Goal: Task Accomplishment & Management: Manage account settings

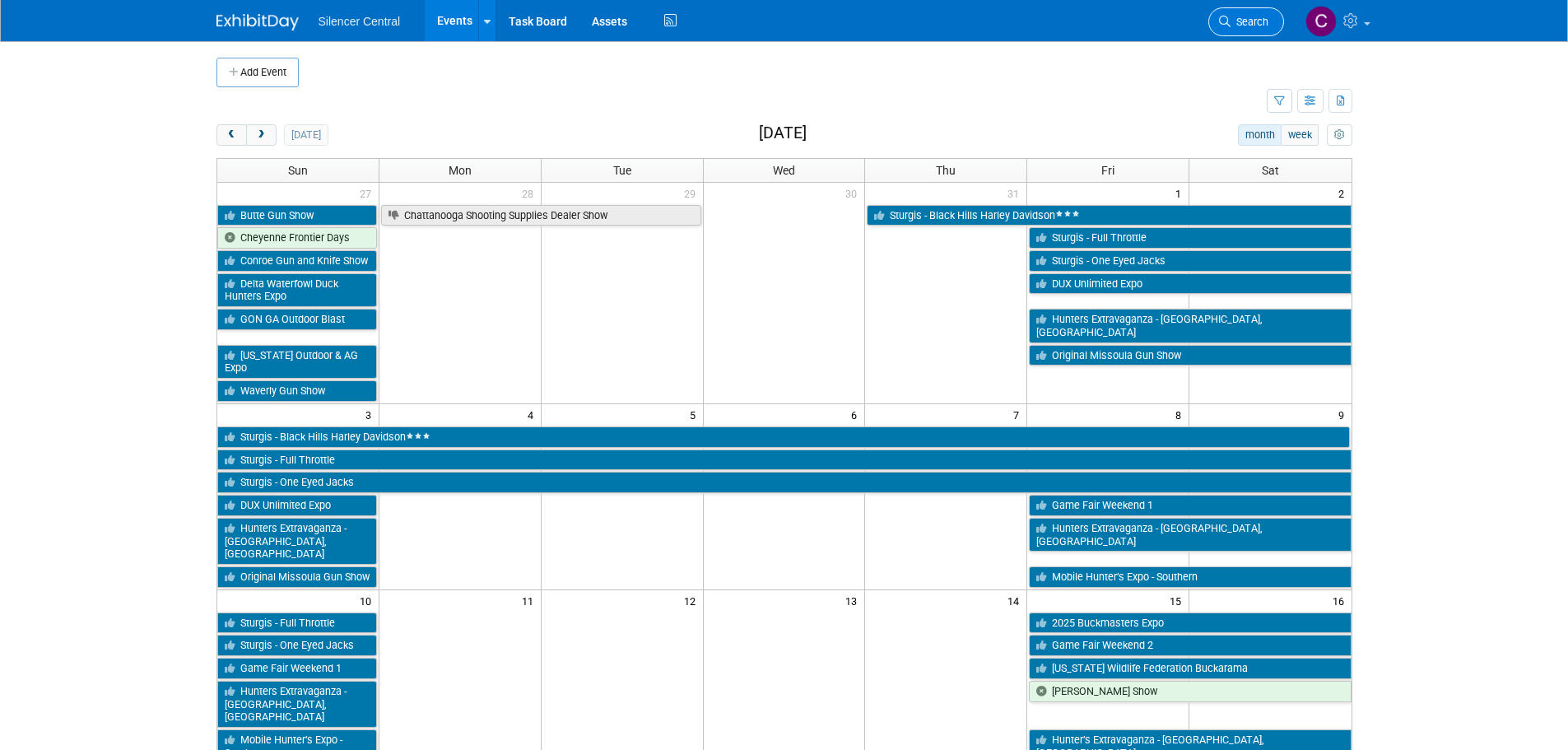
drag, startPoint x: 0, startPoint y: 0, endPoint x: 1236, endPoint y: 31, distance: 1236.4
click at [1236, 31] on link "Search" at bounding box center [1246, 22] width 76 height 29
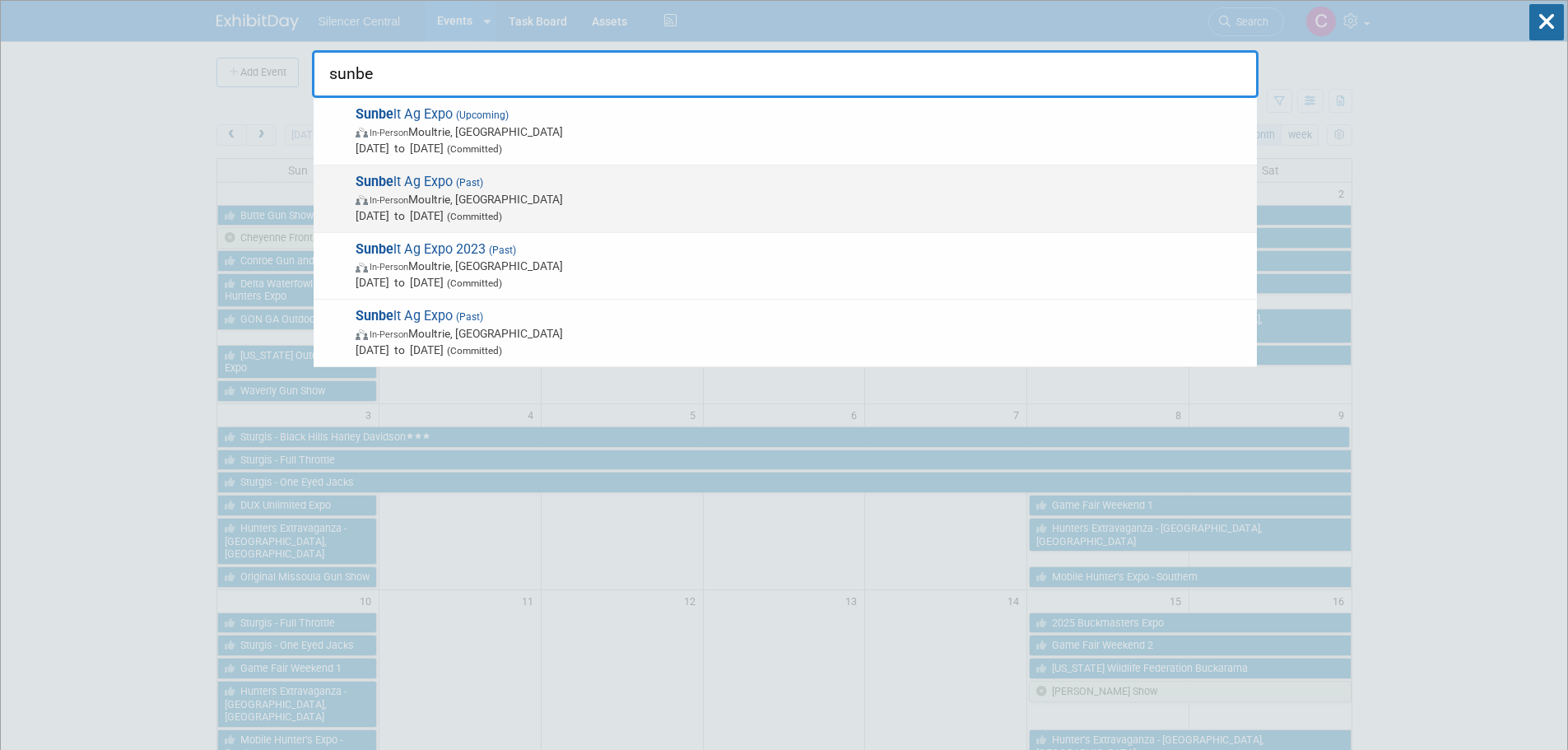
type input "sunbe"
click at [648, 209] on span "[DATE] to [DATE] (Committed)" at bounding box center [803, 215] width 893 height 16
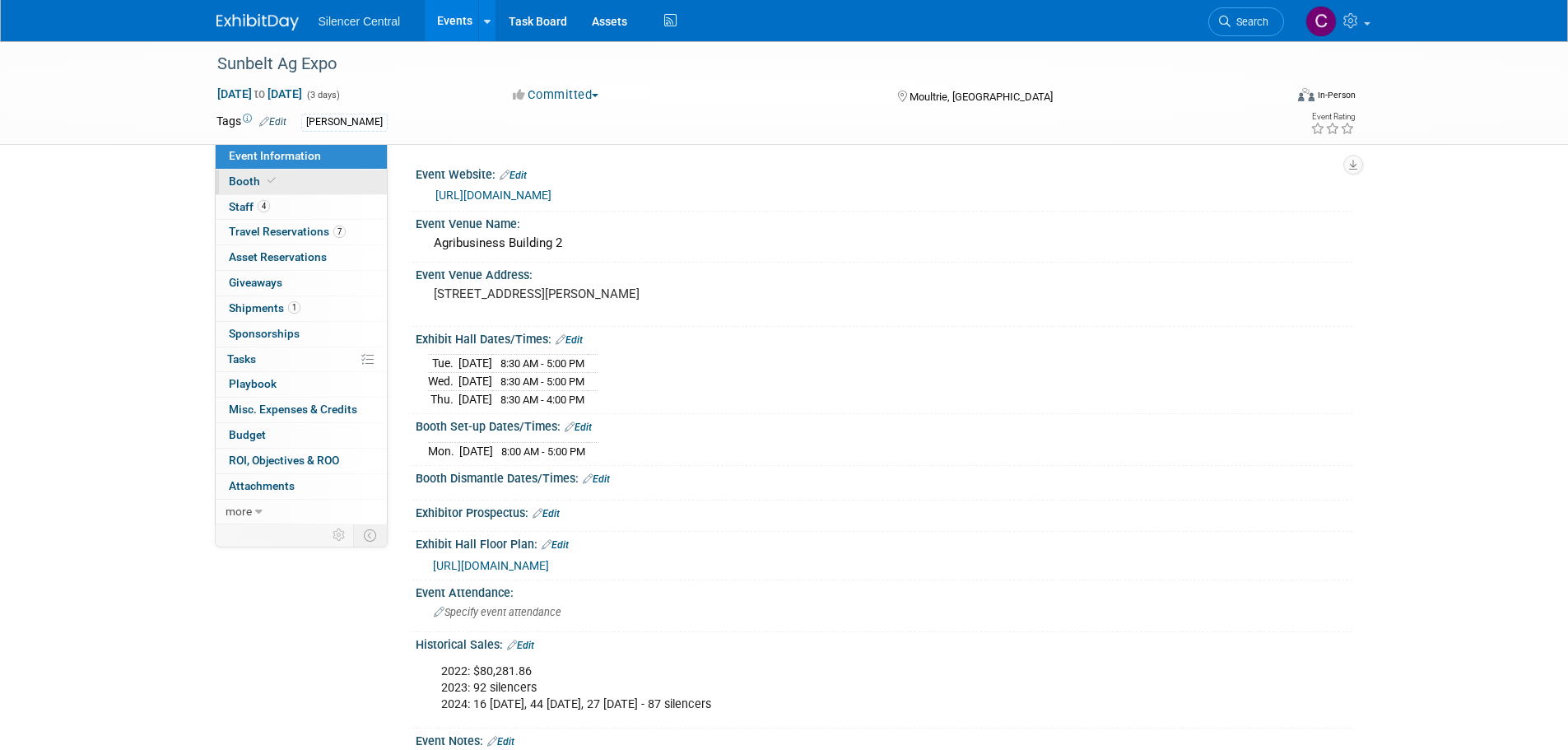
click at [297, 179] on link "Booth" at bounding box center [302, 181] width 171 height 25
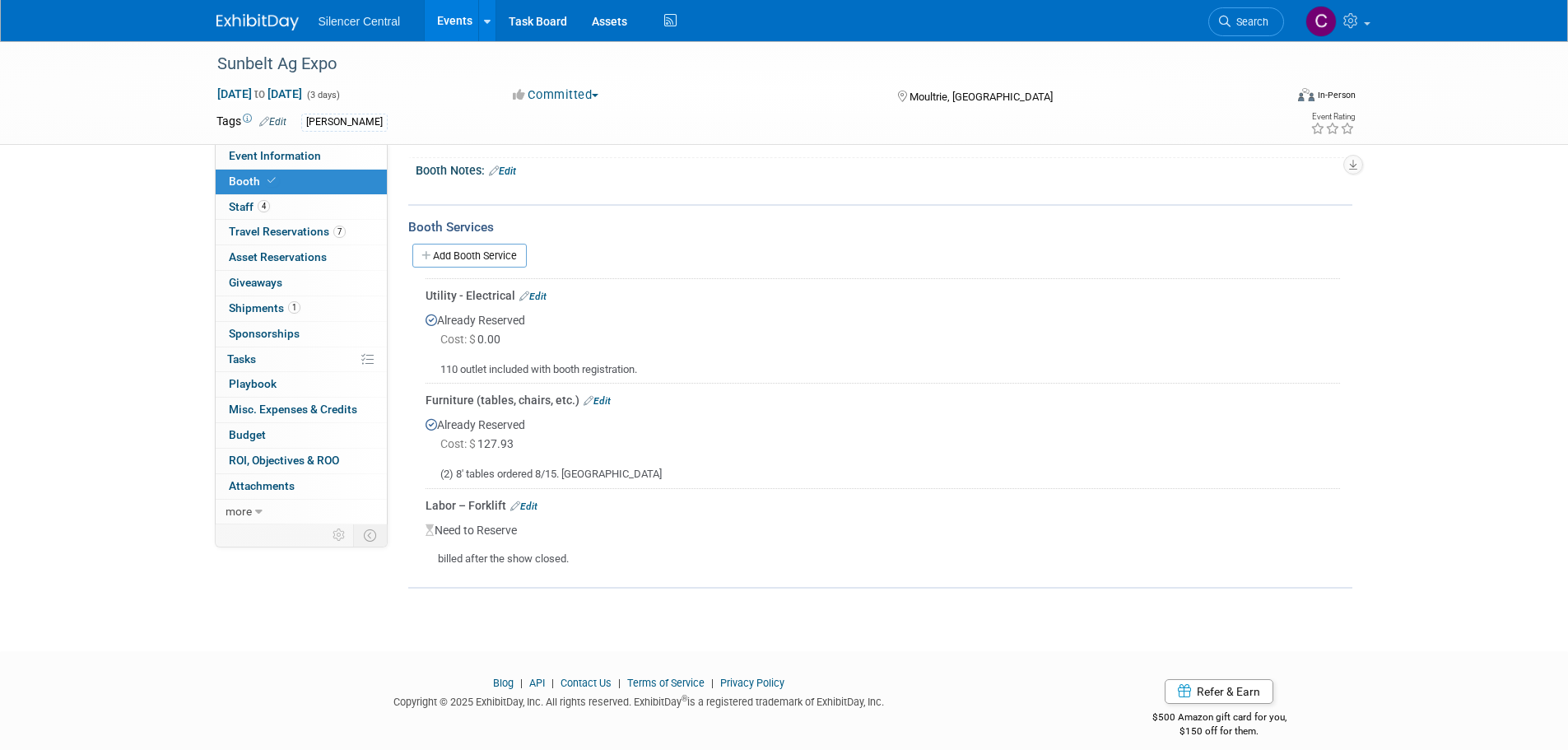
scroll to position [195, 0]
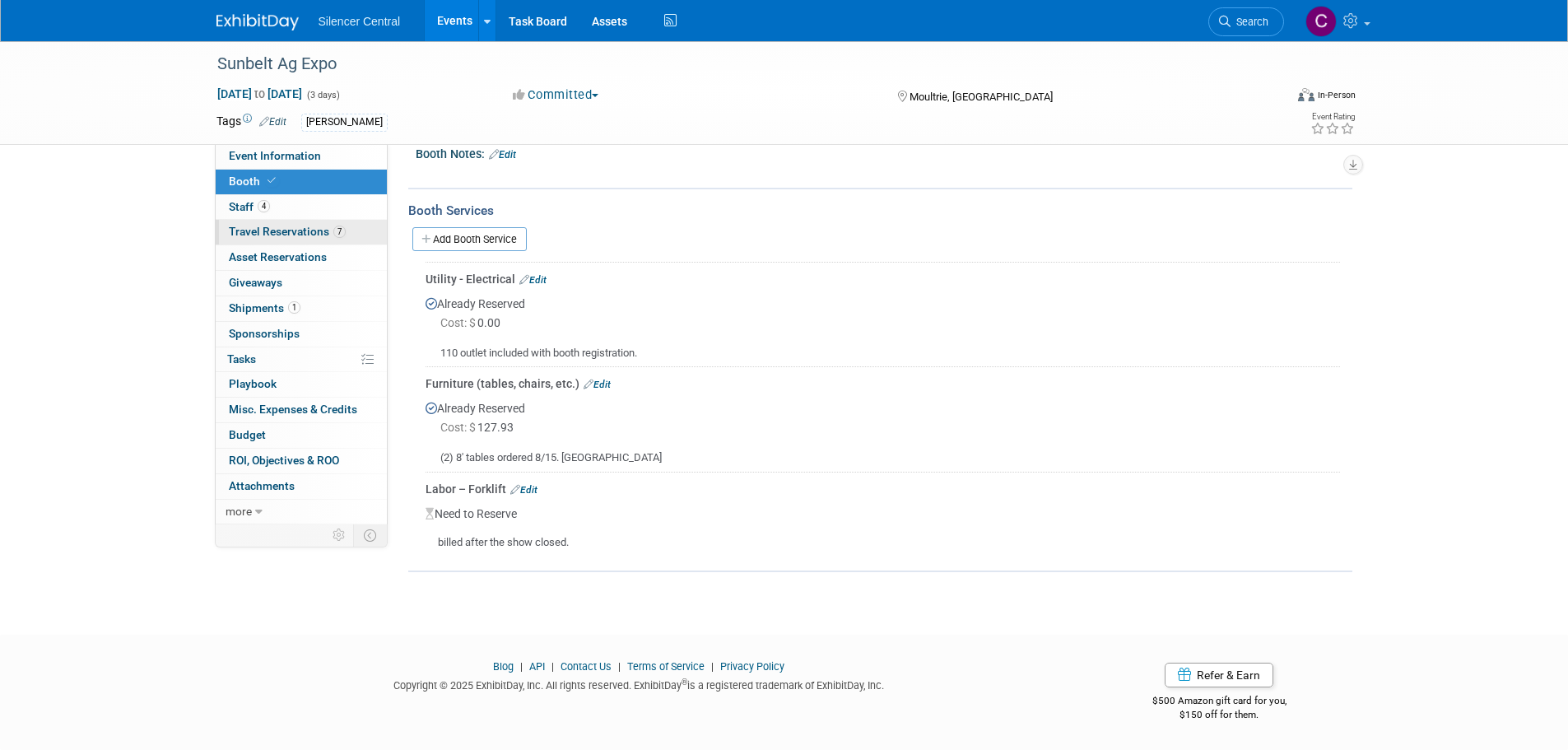
click at [273, 232] on span "Travel Reservations 7" at bounding box center [287, 231] width 117 height 13
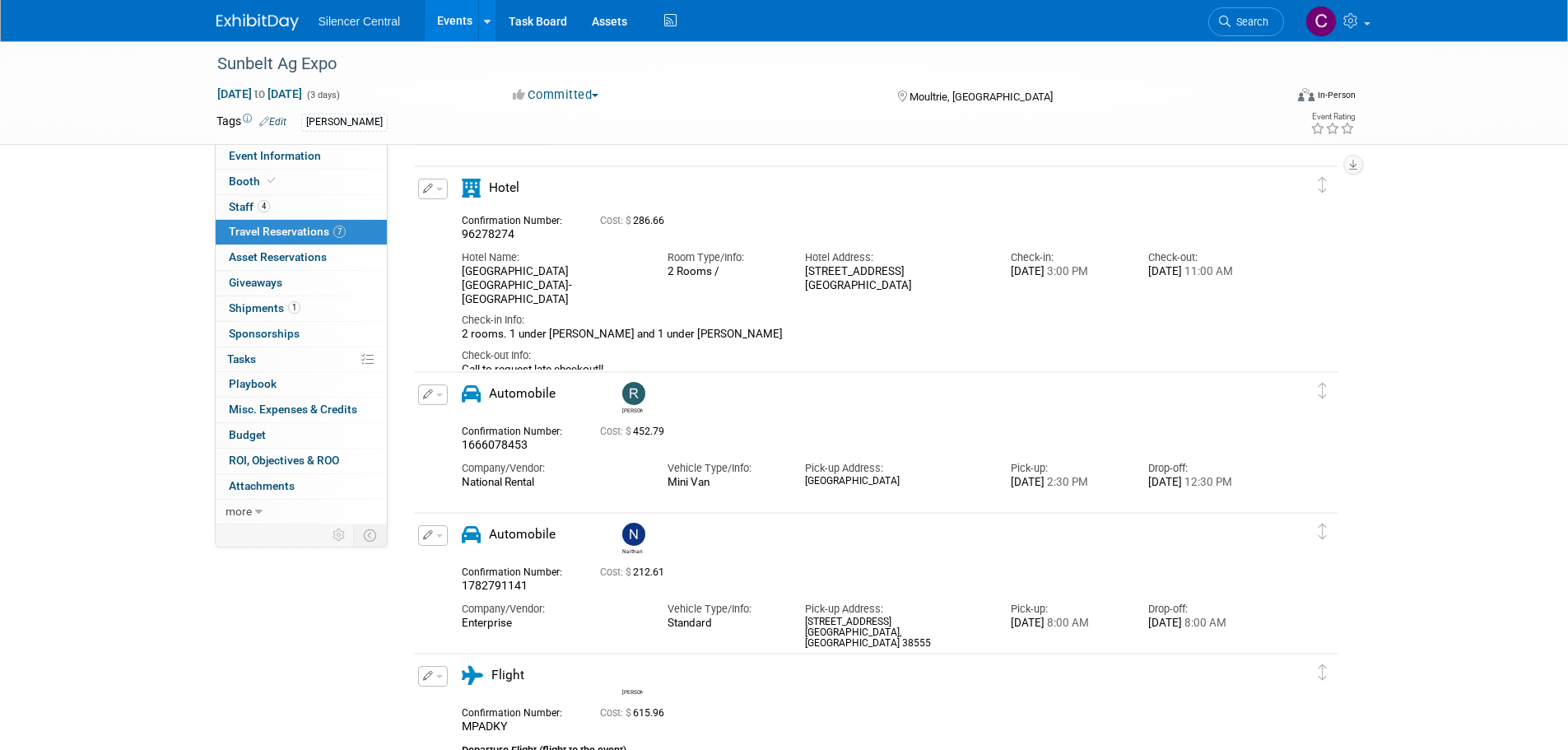
scroll to position [0, 0]
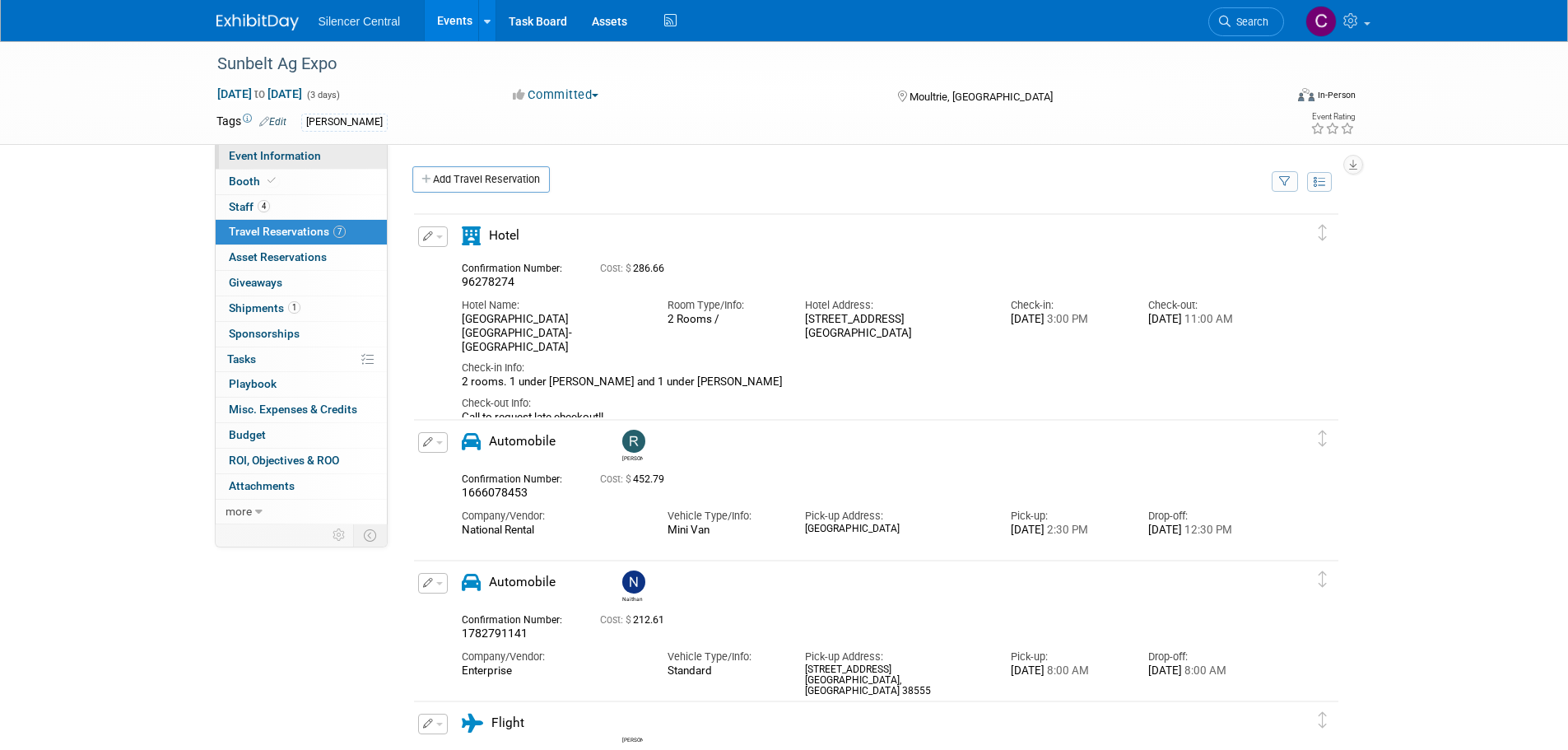
click at [289, 147] on link "Event Information" at bounding box center [302, 156] width 171 height 25
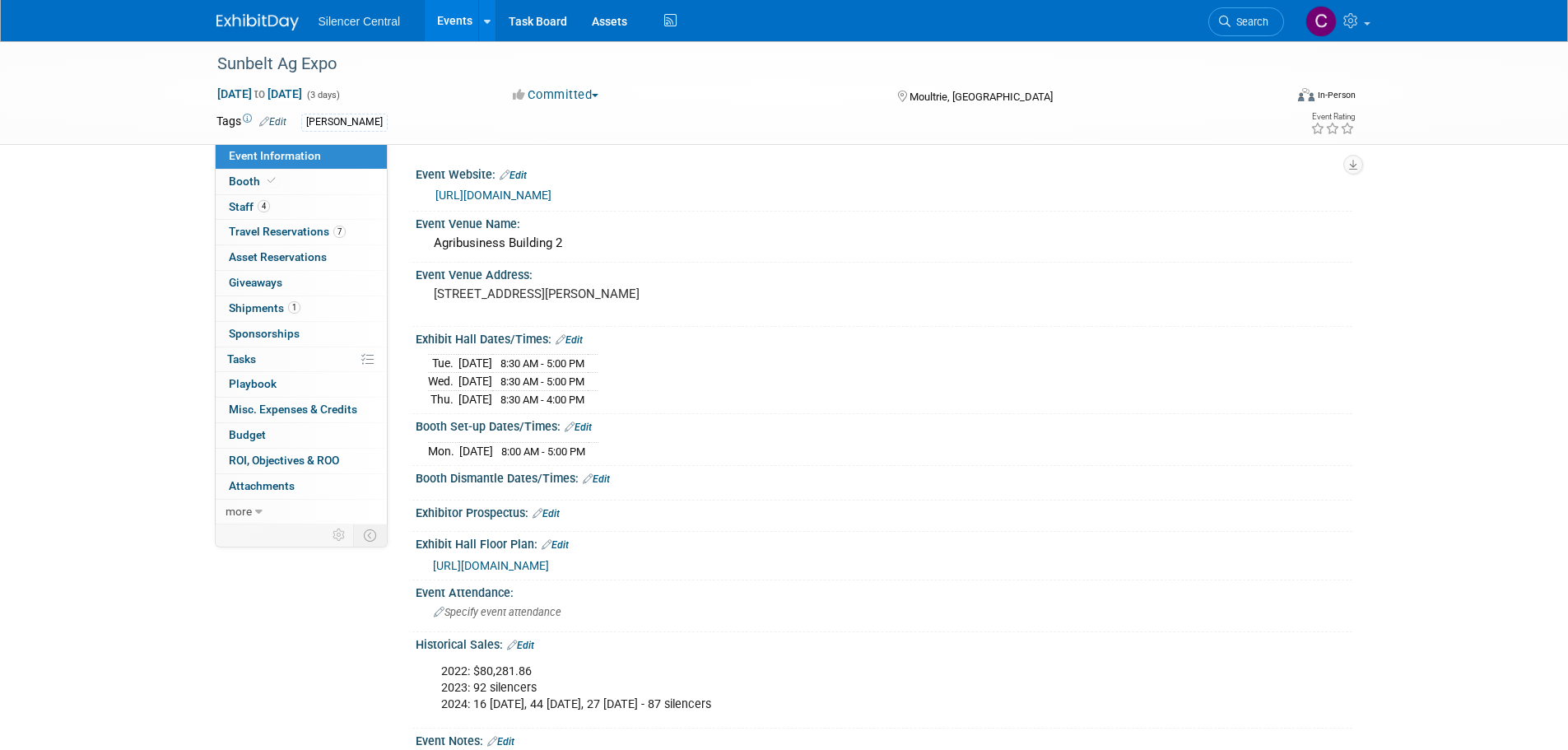
click at [252, 25] on img at bounding box center [257, 22] width 82 height 16
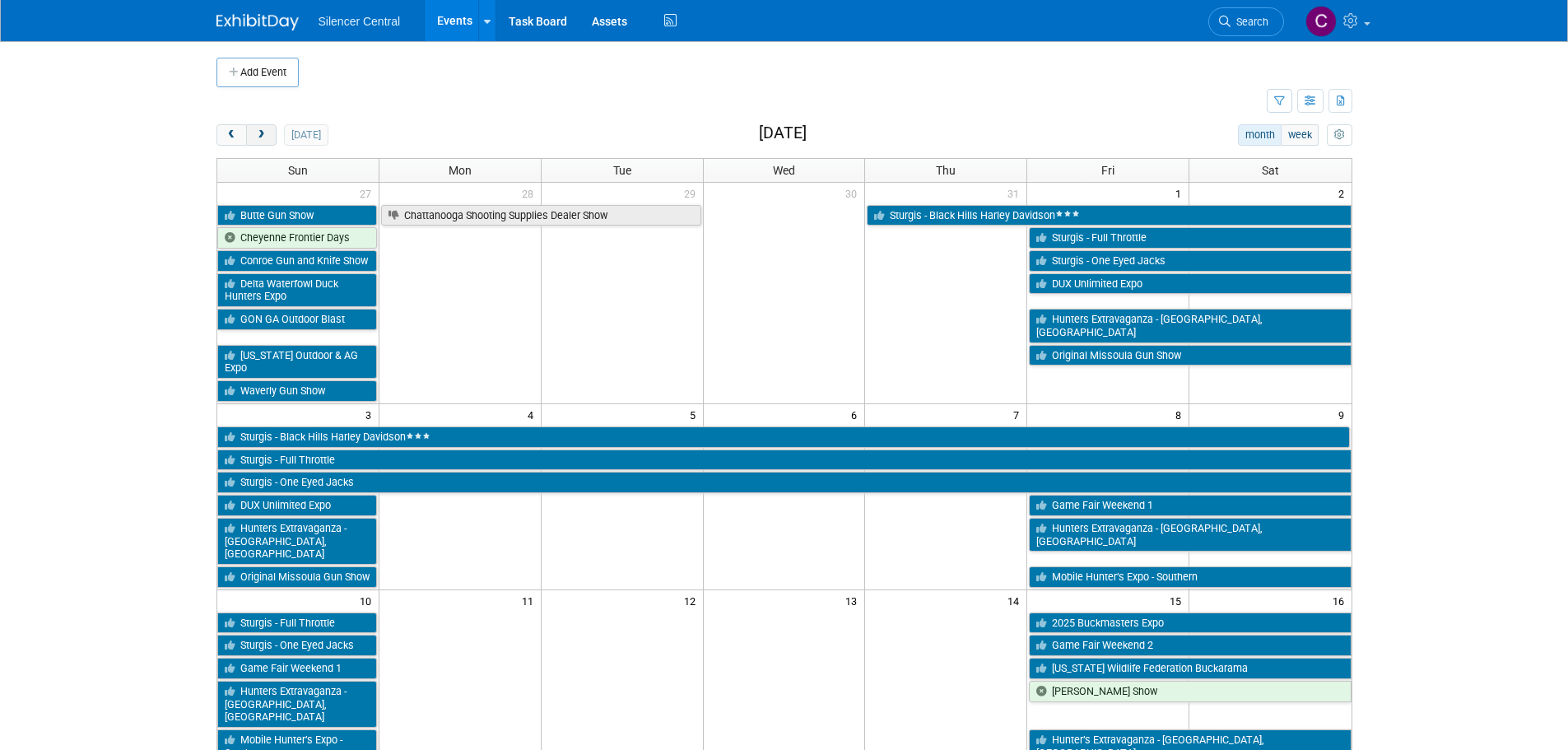
click at [265, 136] on span "next" at bounding box center [261, 136] width 12 height 10
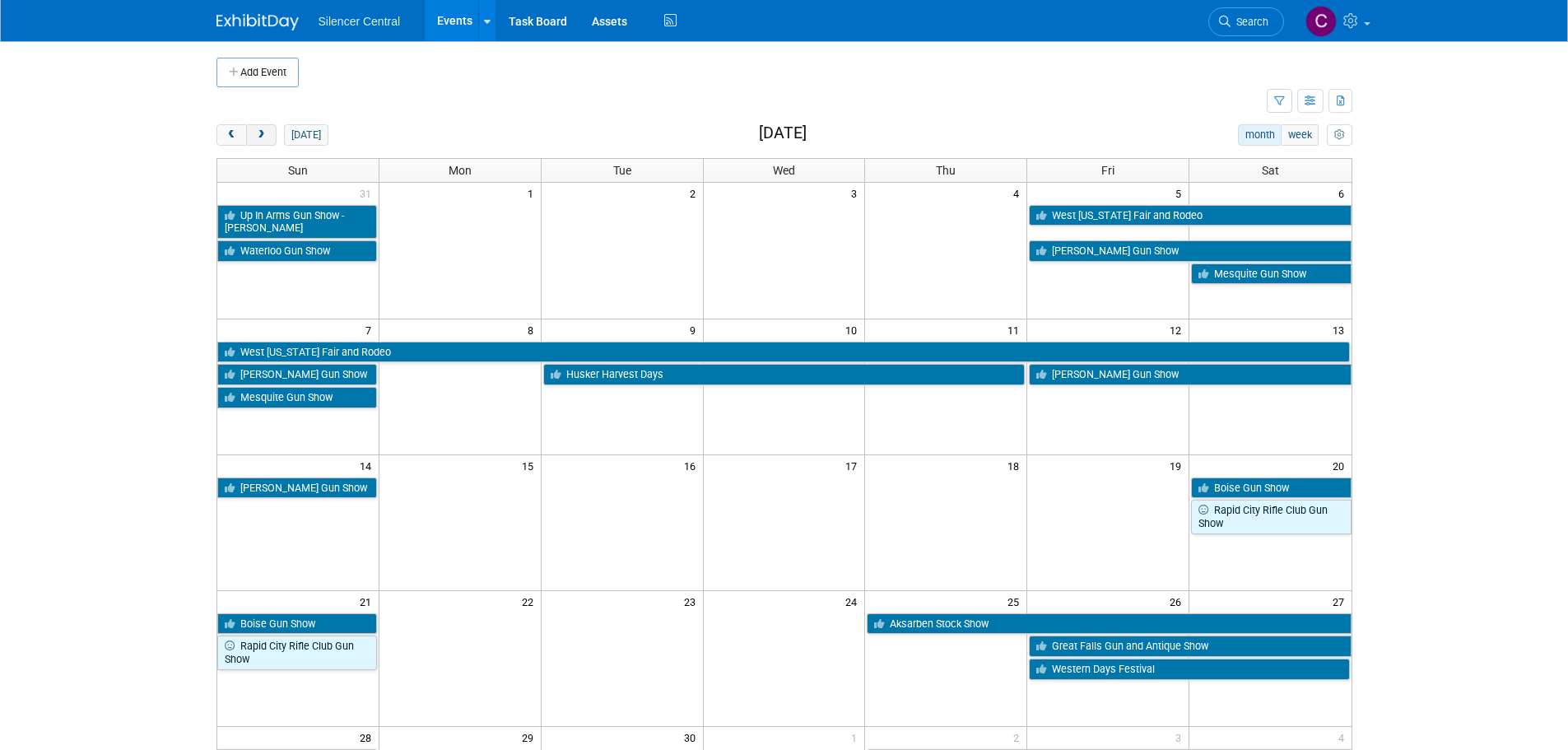
click at [265, 136] on span "next" at bounding box center [261, 136] width 12 height 10
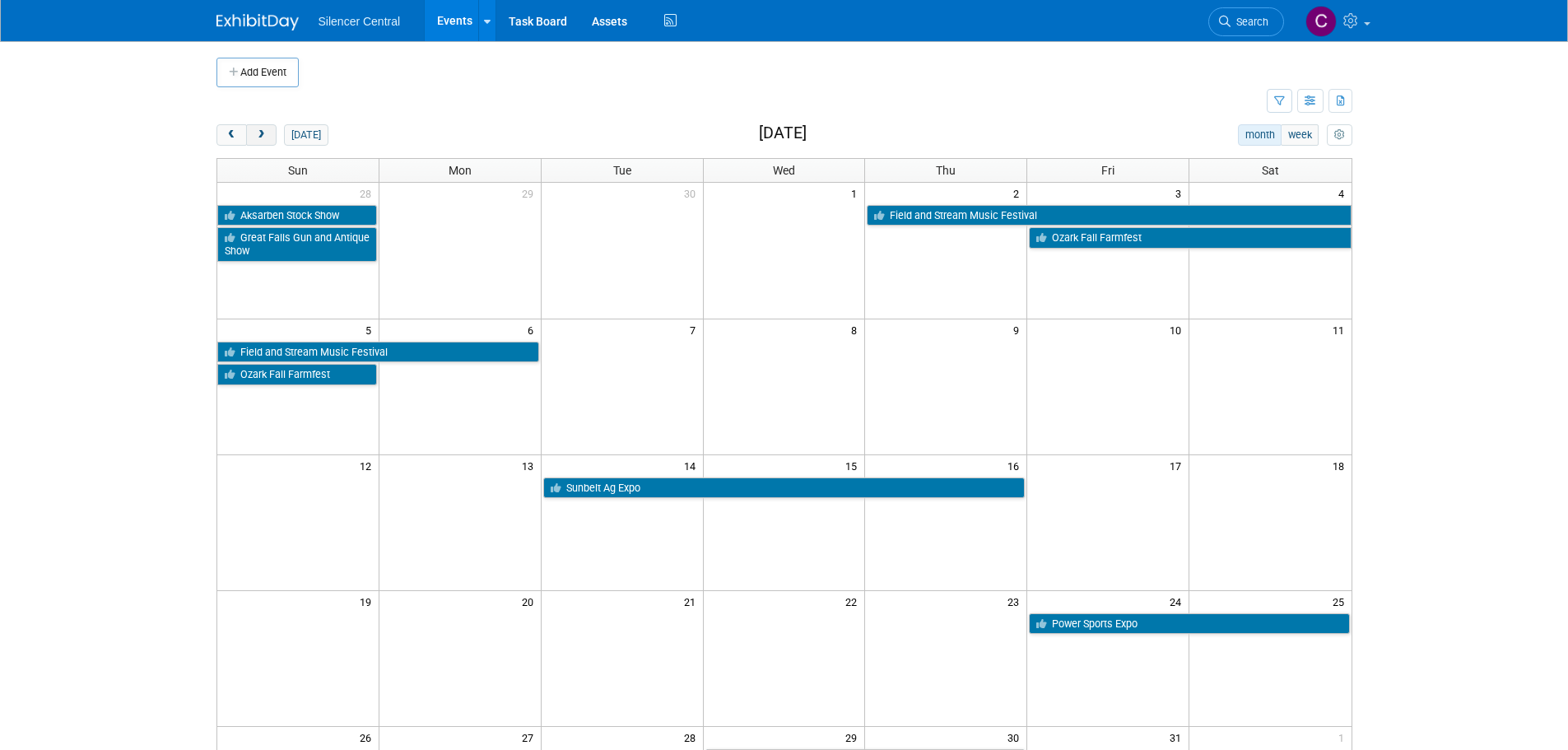
click at [265, 136] on span "next" at bounding box center [261, 136] width 12 height 10
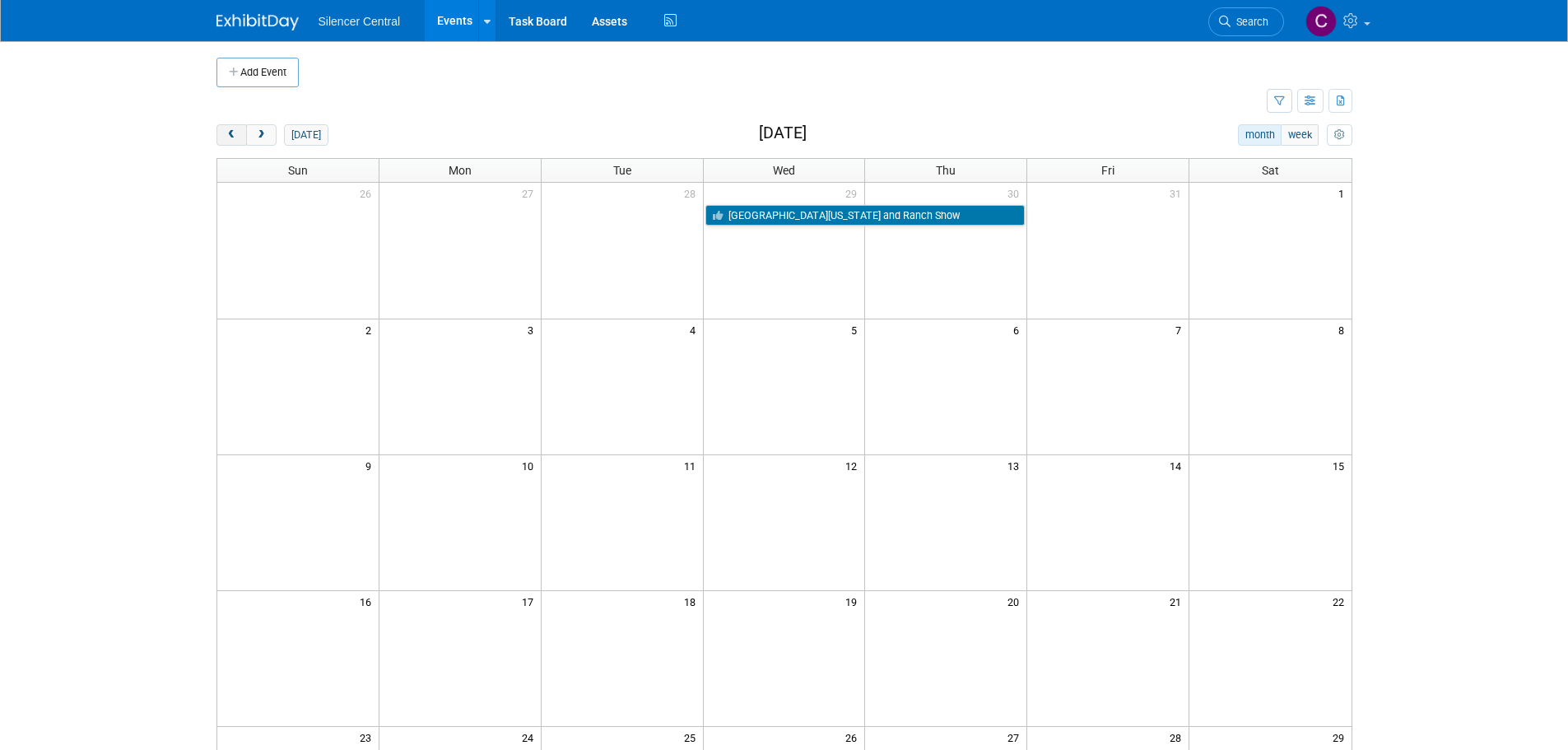
click at [231, 138] on span "prev" at bounding box center [232, 136] width 12 height 10
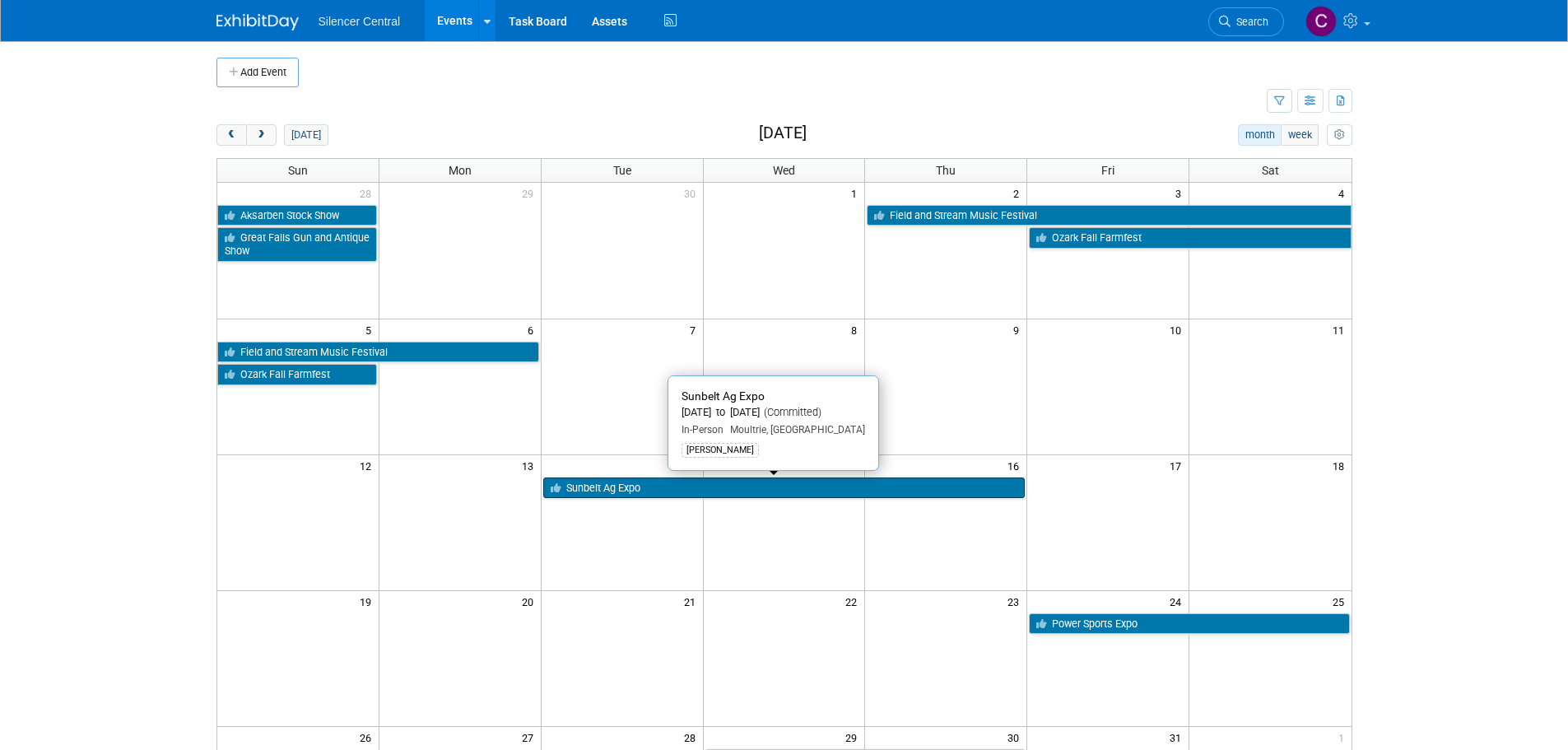
click at [617, 490] on link "Sunbelt Ag Expo" at bounding box center [784, 488] width 482 height 22
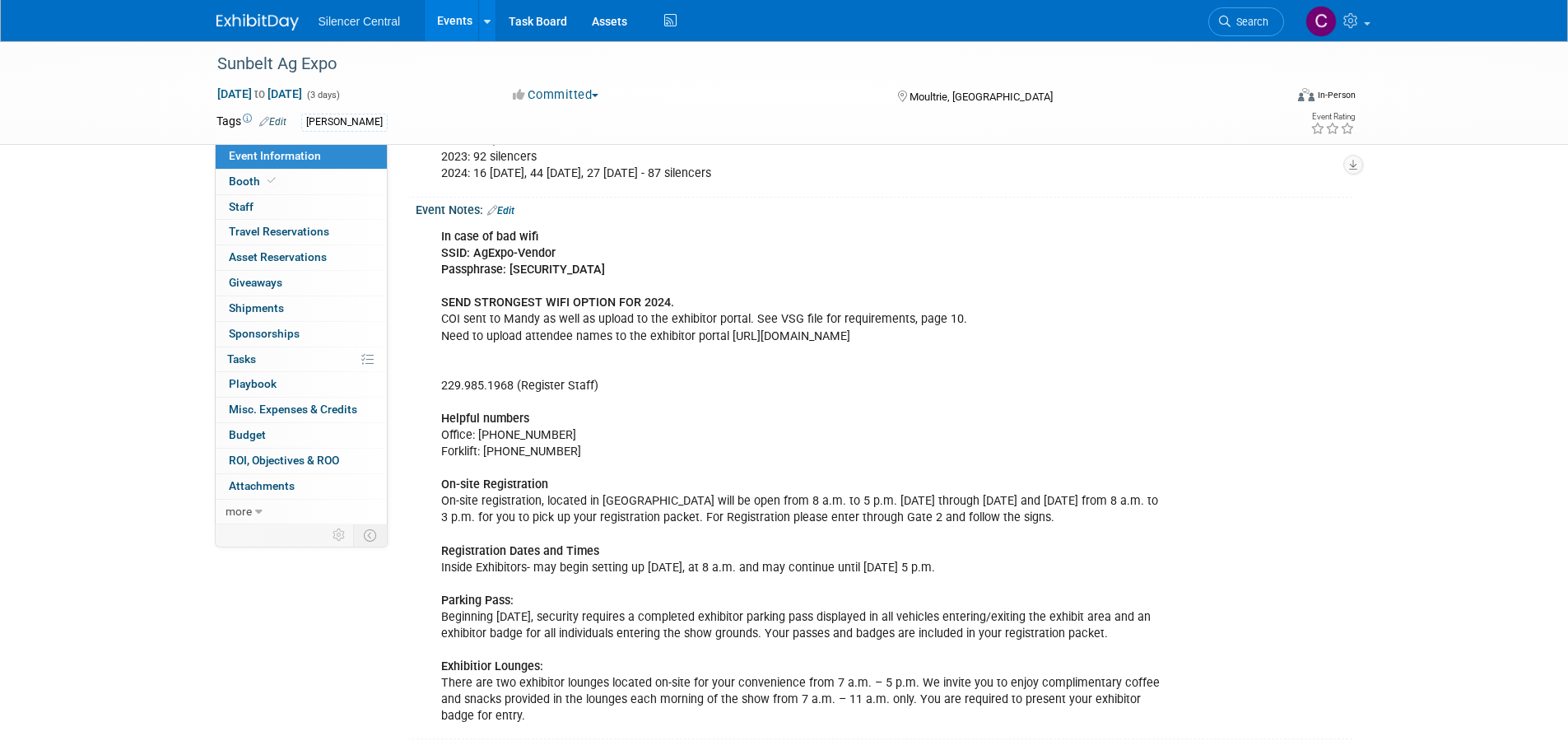
scroll to position [494, 0]
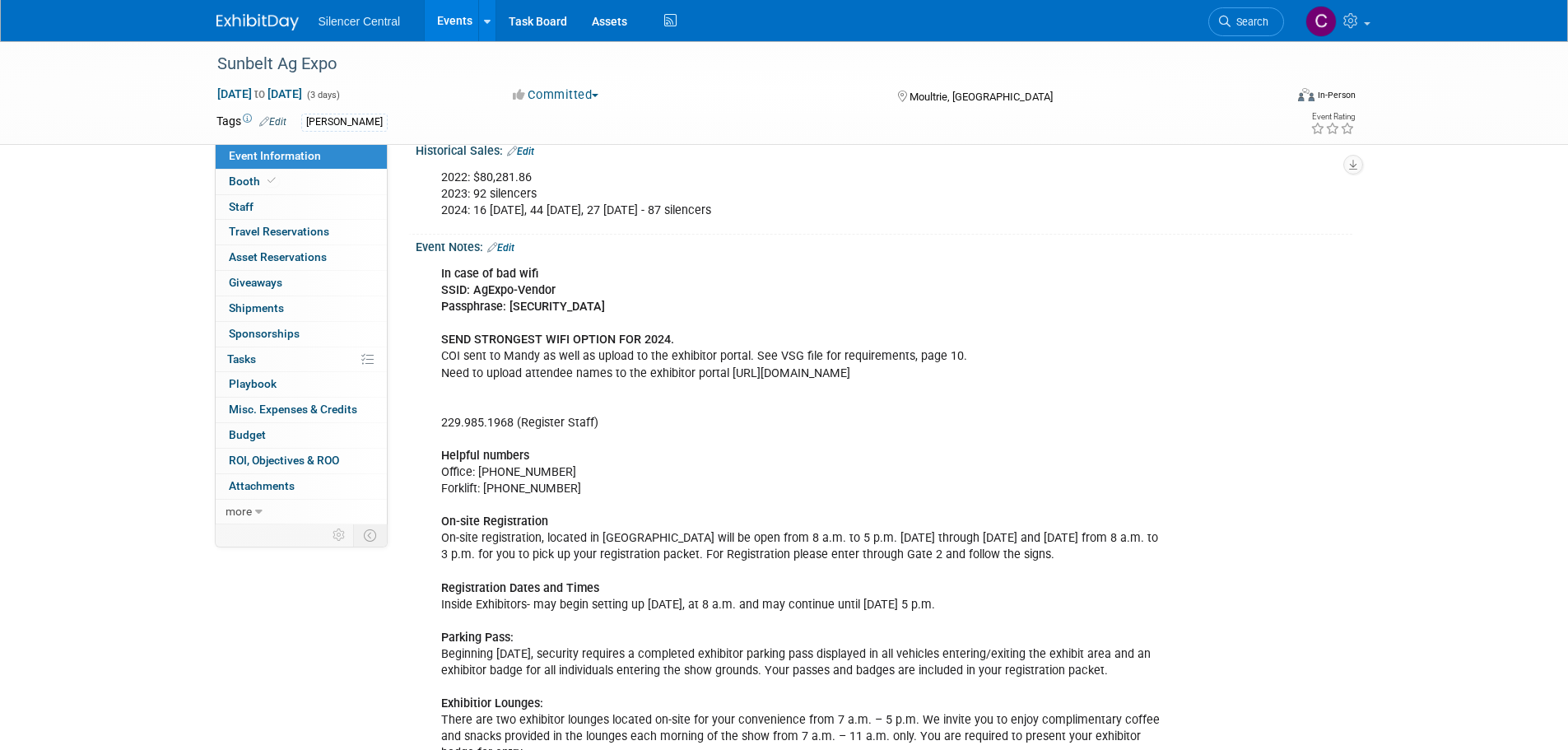
click at [512, 244] on link "Edit" at bounding box center [500, 247] width 27 height 11
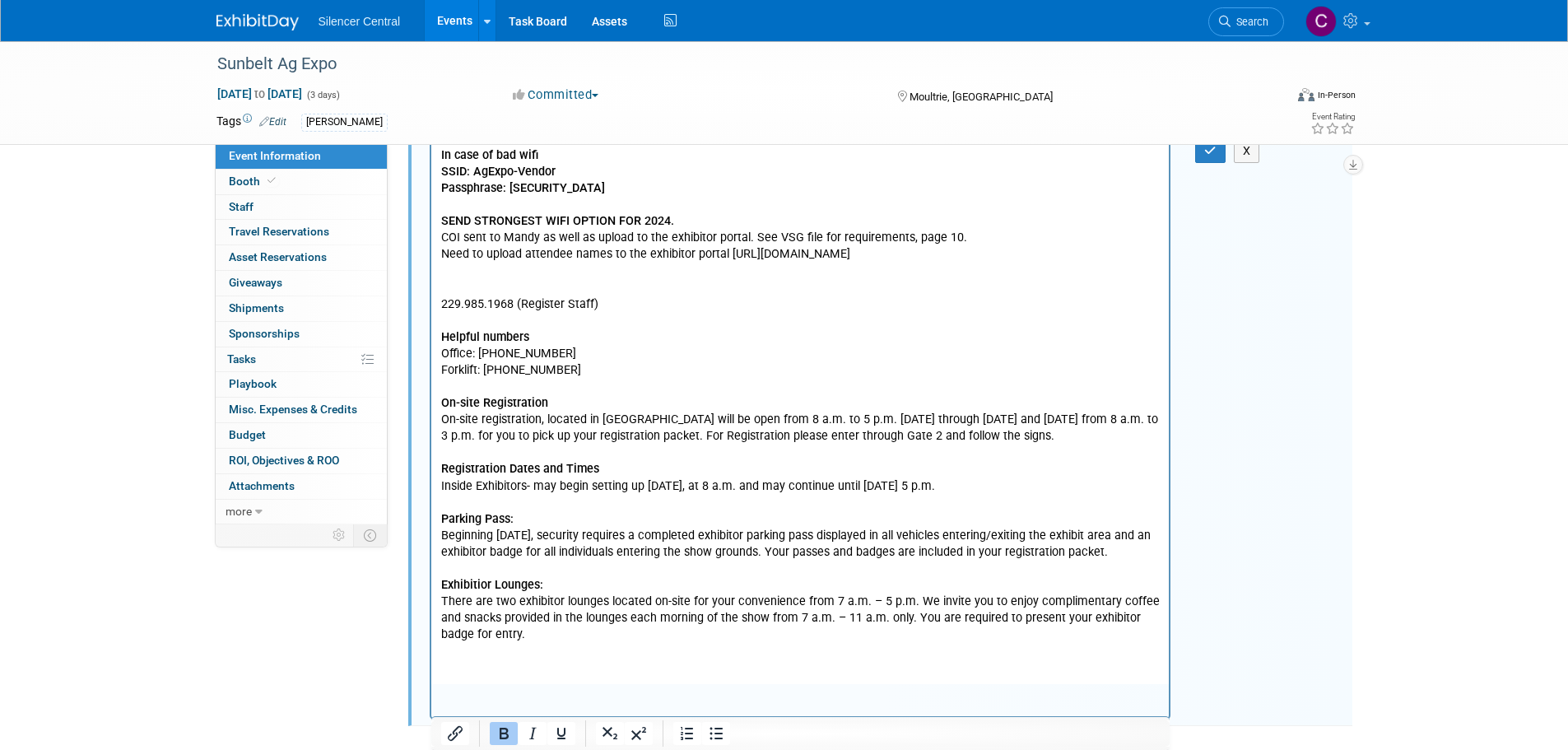
scroll to position [576, 0]
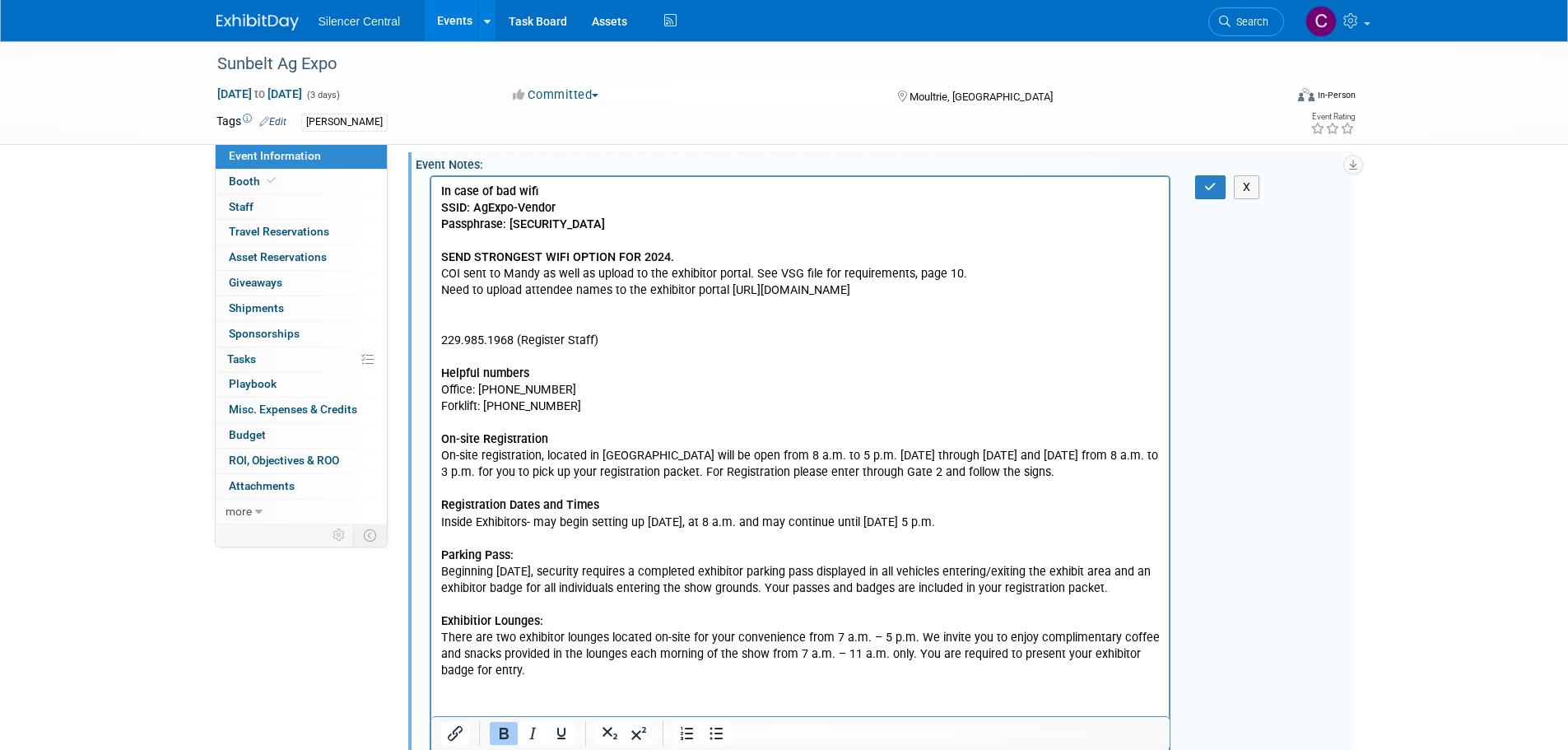
click at [664, 257] on b "SEND STRONGEST WIFI OPTION FOR 2024." at bounding box center [557, 257] width 233 height 14
drag, startPoint x: 1051, startPoint y: 289, endPoint x: 418, endPoint y: 289, distance: 633.0
click at [430, 289] on html "In case of bad wifi SSID: AgExpo-Vendor Passphrase: m5bagexp2 SEND STRONGEST WI…" at bounding box center [799, 427] width 739 height 502
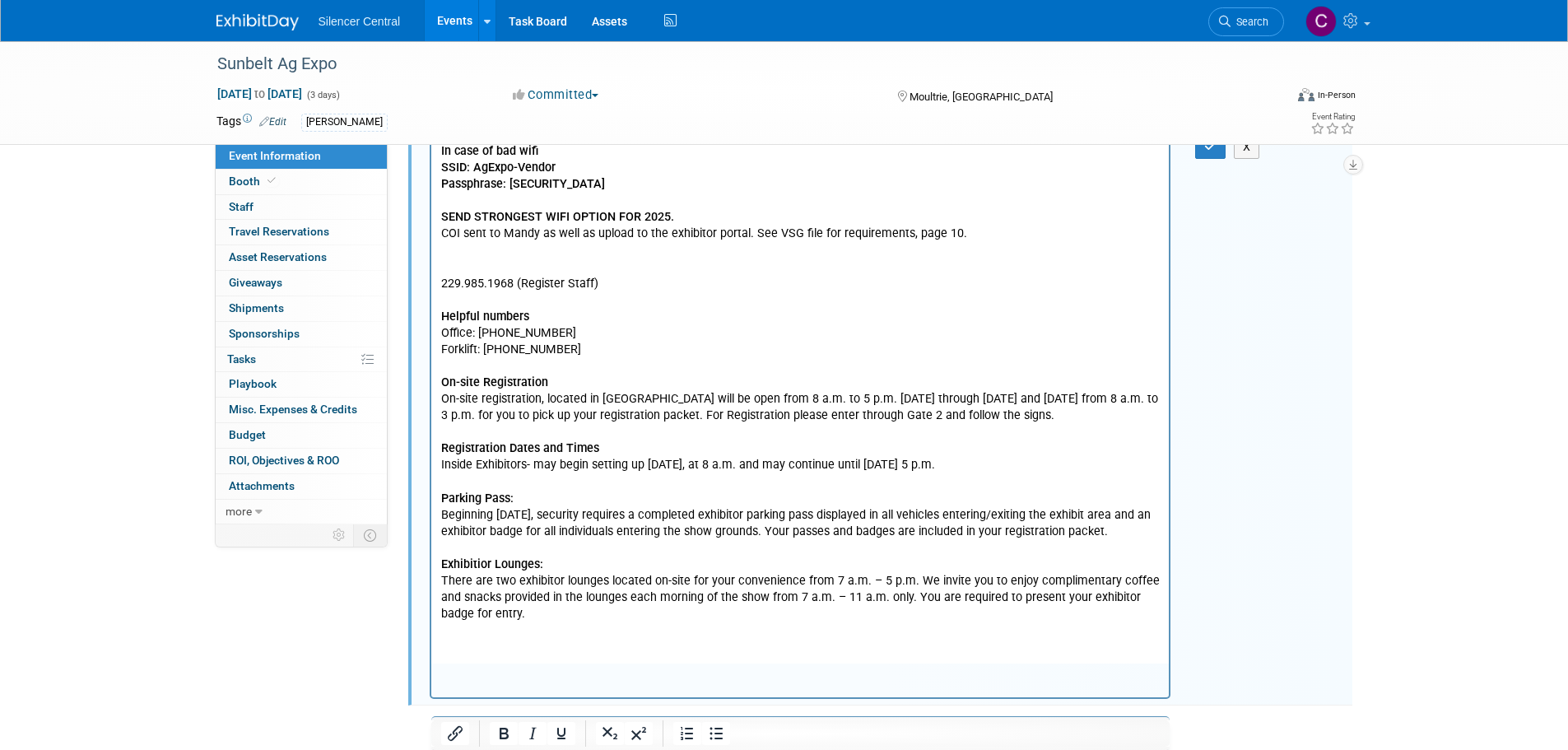
scroll to position [658, 0]
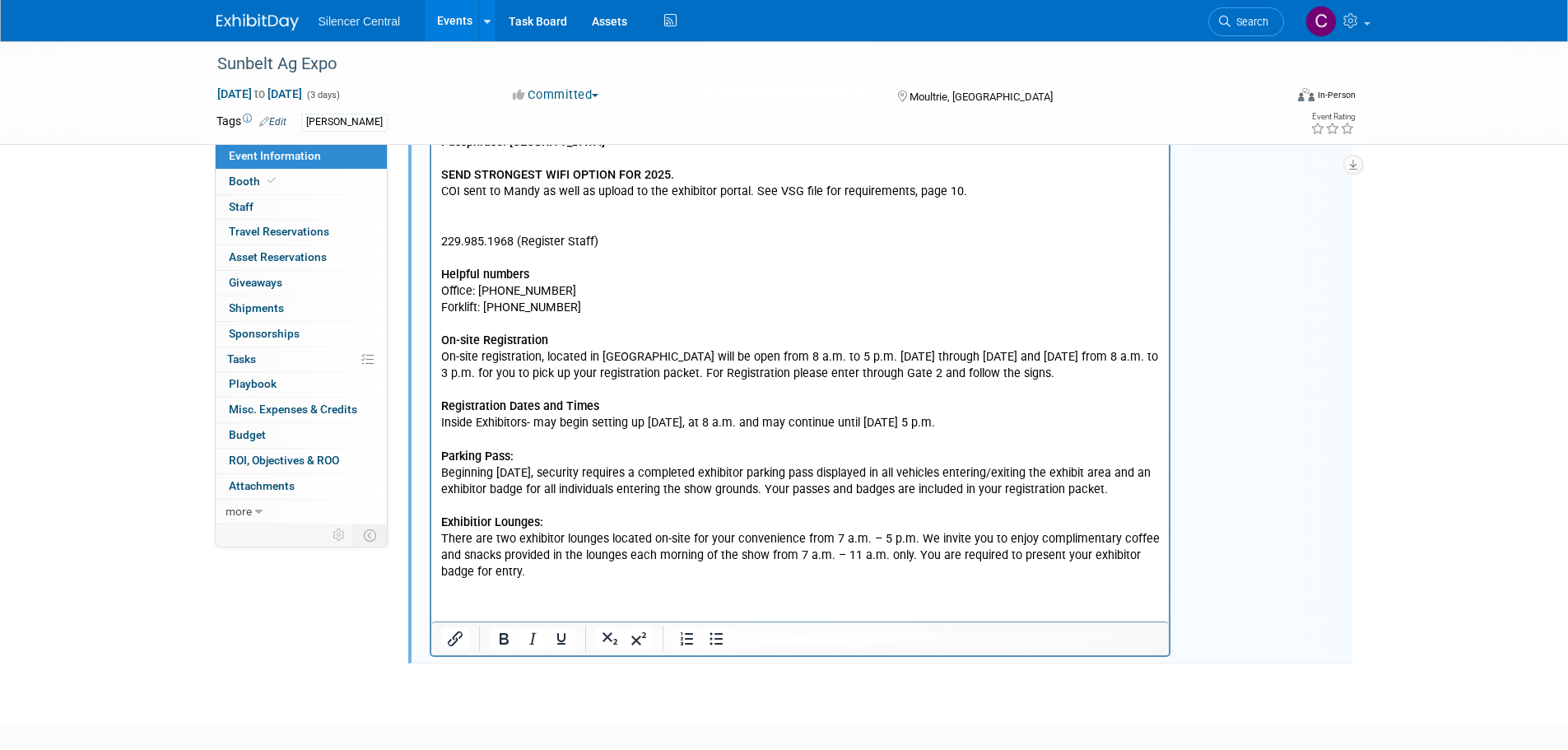
click at [524, 580] on html "In case of bad wifi SSID: AgExpo-Vendor Passphrase: m5bagexp2 SEND STRONGEST WI…" at bounding box center [799, 337] width 739 height 486
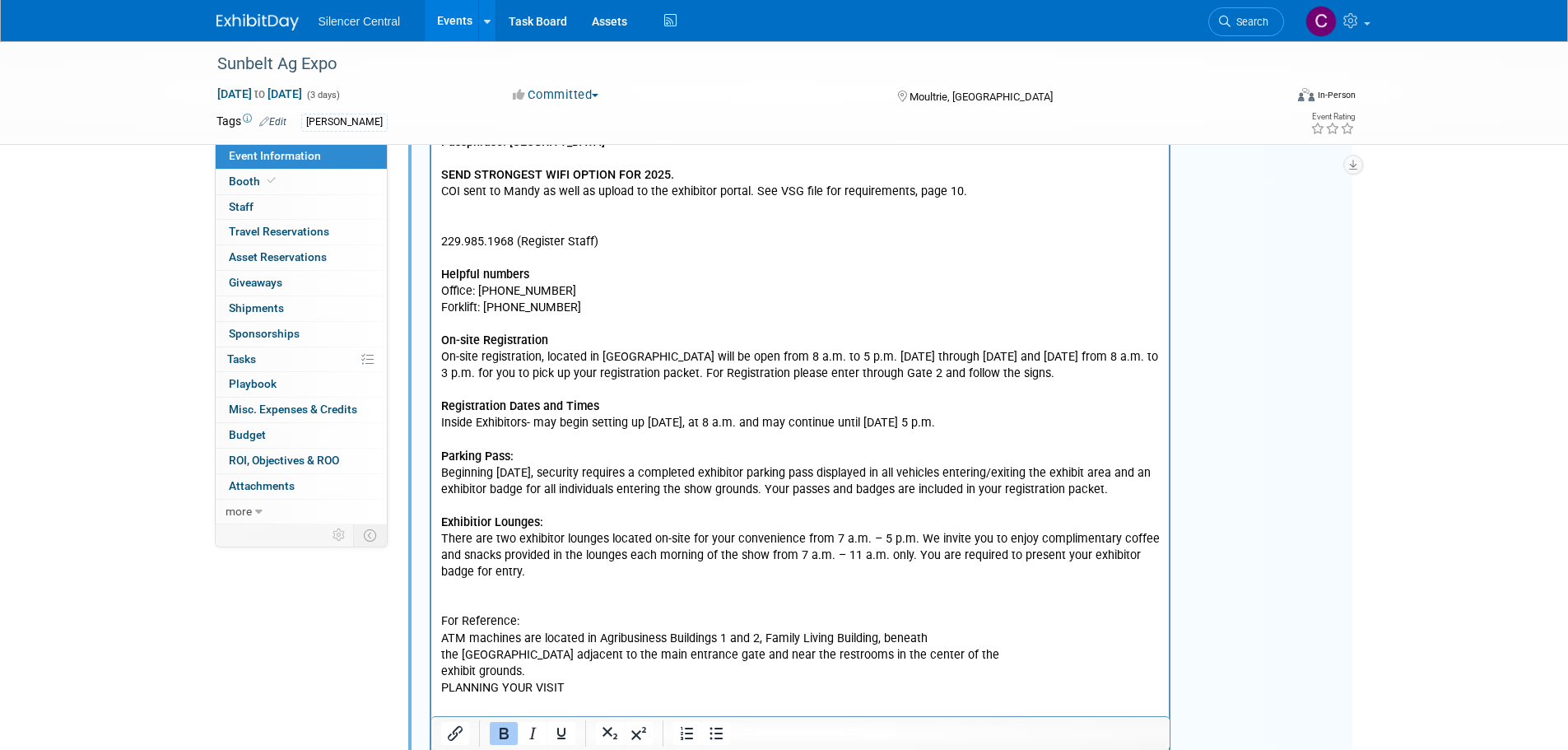
drag, startPoint x: 568, startPoint y: 686, endPoint x: 424, endPoint y: 701, distance: 144.8
click at [430, 696] on html "In case of bad wifi SSID: AgExpo-Vendor Passphrase: m5bagexp2 SEND STRONGEST WI…" at bounding box center [799, 395] width 739 height 601
drag, startPoint x: 517, startPoint y: 620, endPoint x: 436, endPoint y: 611, distance: 81.5
click at [431, 613] on html "In case of bad wifi SSID: AgExpo-Vendor Passphrase: m5bagexp2 SEND STRONGEST WI…" at bounding box center [799, 395] width 739 height 601
click at [632, 611] on p "Rich Text Area. Press ALT-0 for help." at bounding box center [800, 604] width 720 height 16
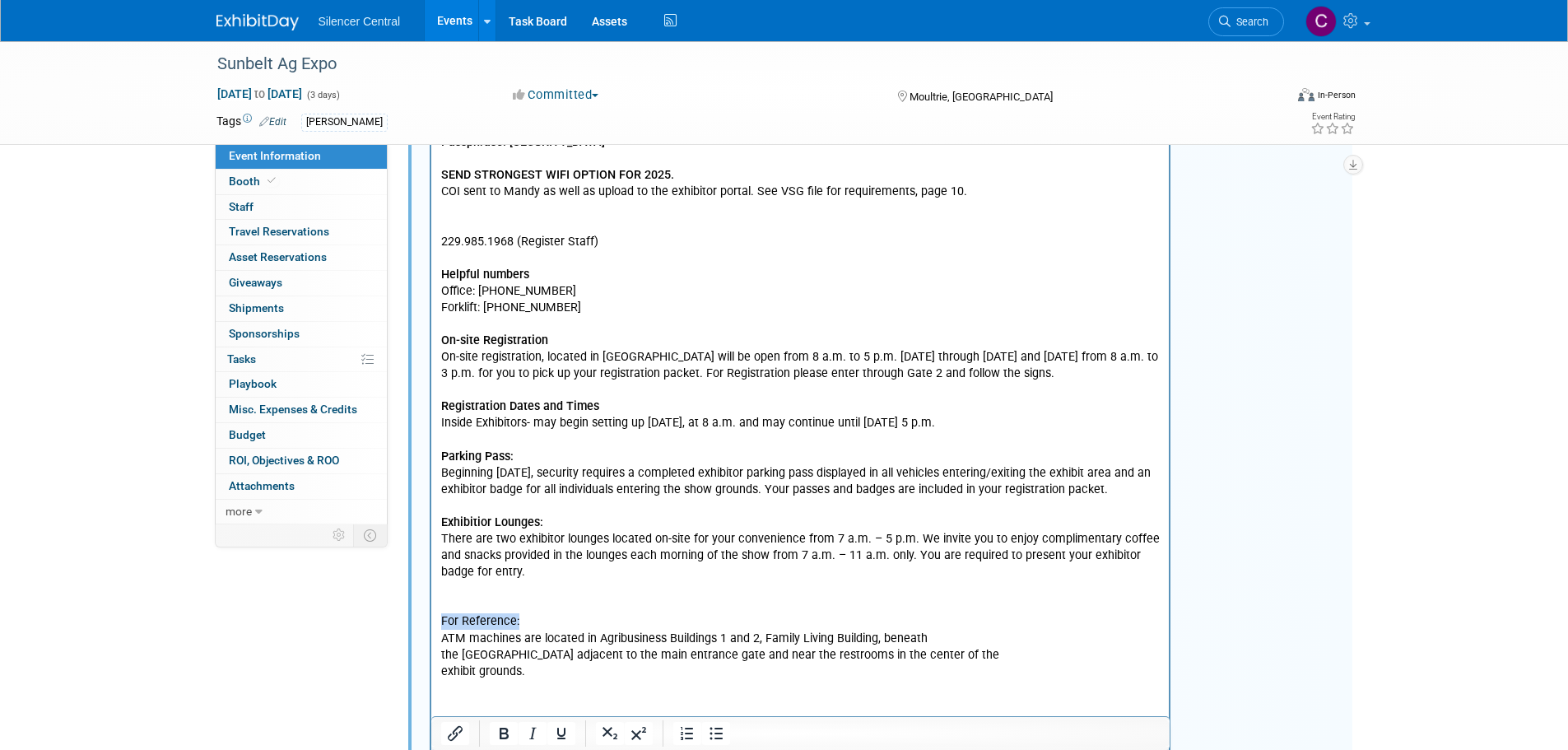
drag, startPoint x: 517, startPoint y: 617, endPoint x: 418, endPoint y: 617, distance: 99.0
click at [430, 617] on html "In case of bad wifi SSID: AgExpo-Vendor Passphrase: m5bagexp2 SEND STRONGEST WI…" at bounding box center [799, 395] width 739 height 601
drag, startPoint x: 460, startPoint y: 618, endPoint x: 892, endPoint y: 624, distance: 432.0
click at [892, 624] on p "For Reference:" at bounding box center [800, 620] width 720 height 16
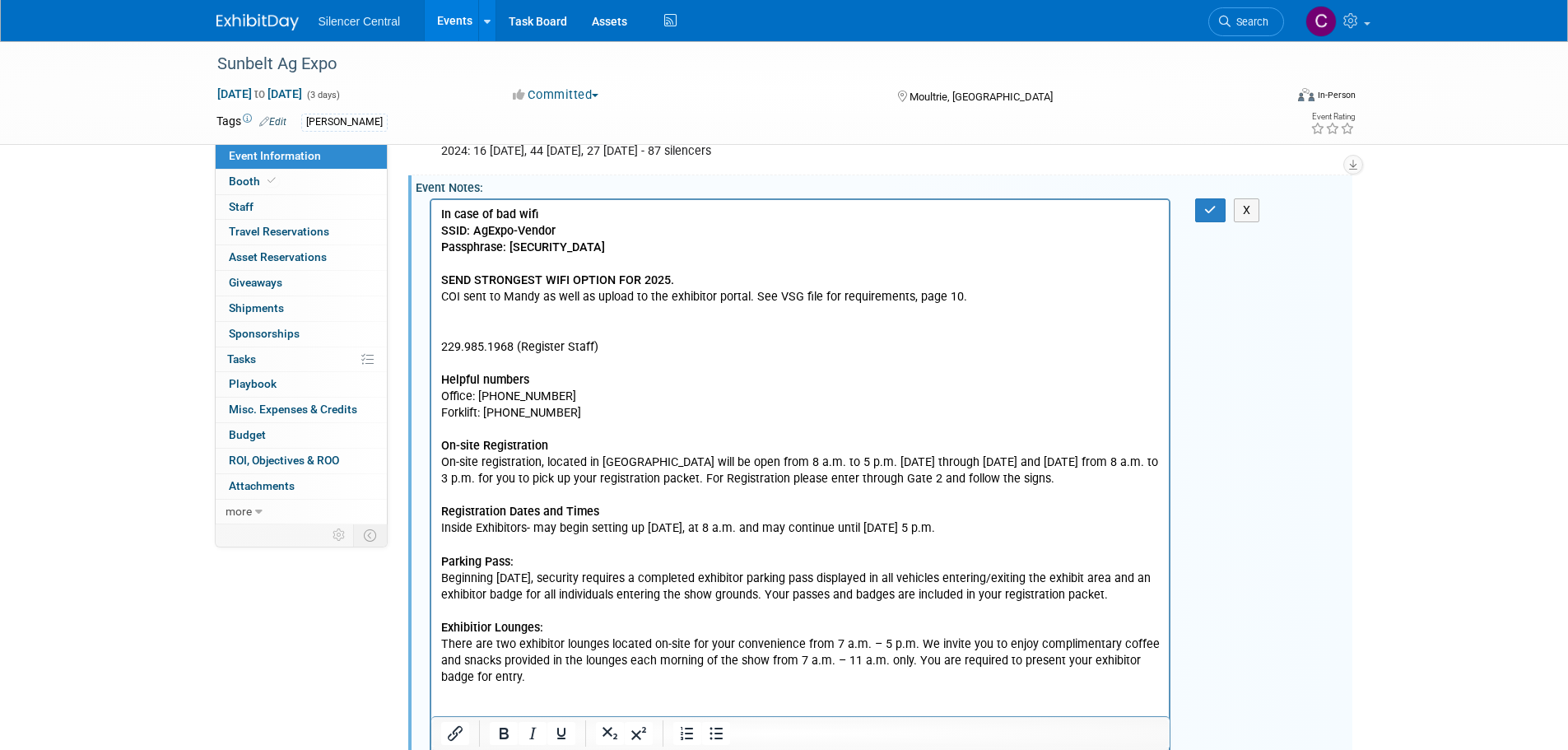
scroll to position [411, 0]
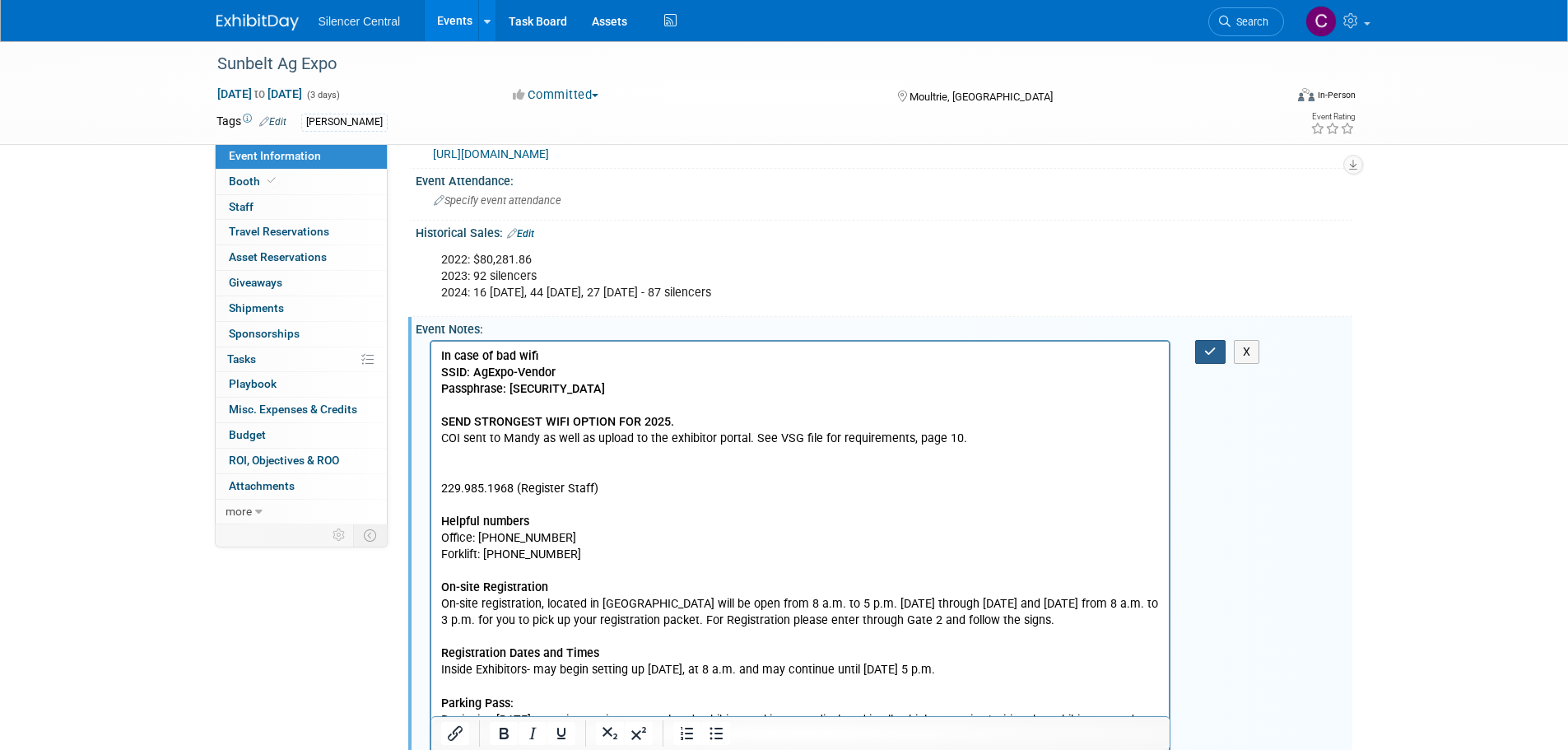
click at [1209, 350] on icon "button" at bounding box center [1210, 351] width 12 height 11
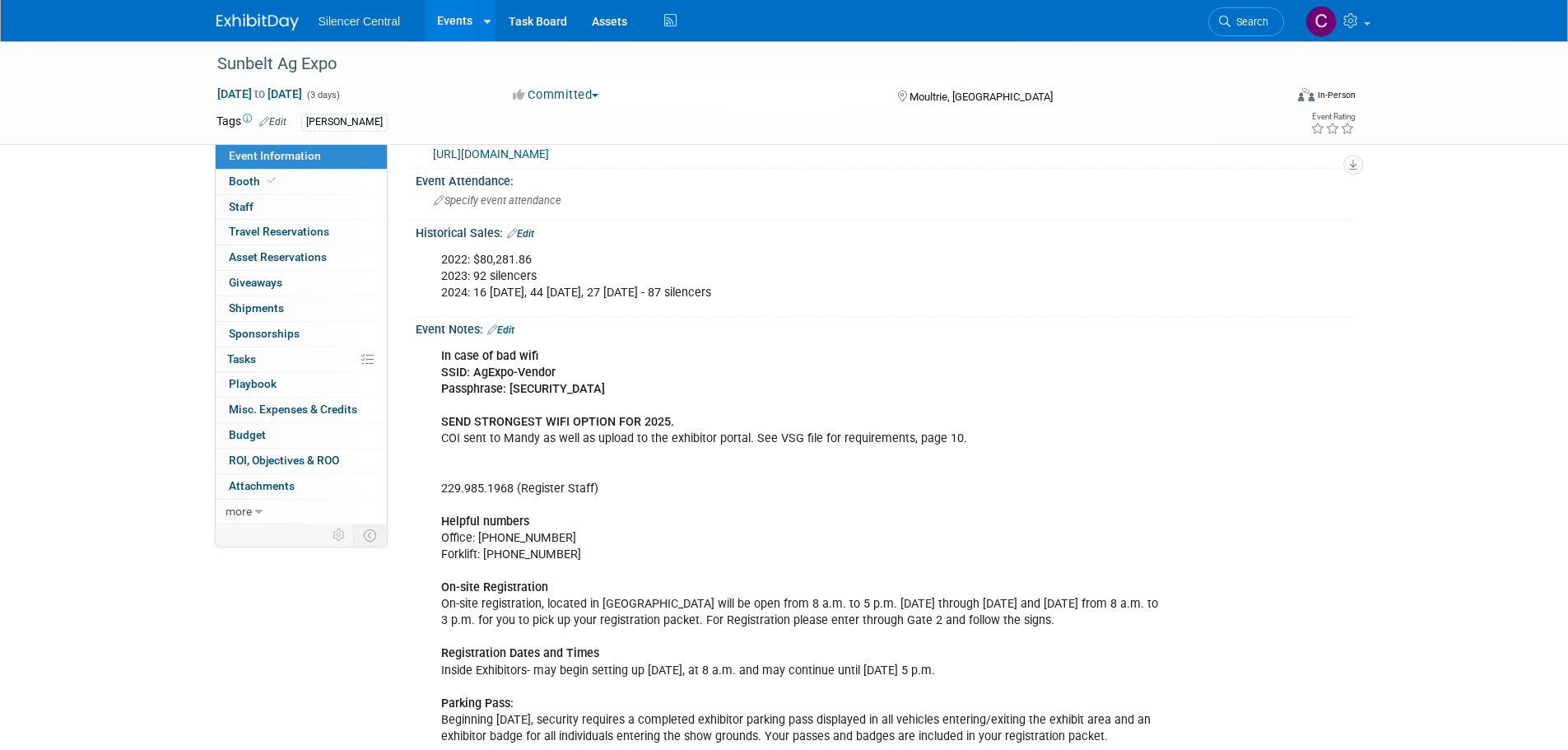
click at [512, 324] on link "Edit" at bounding box center [500, 329] width 27 height 11
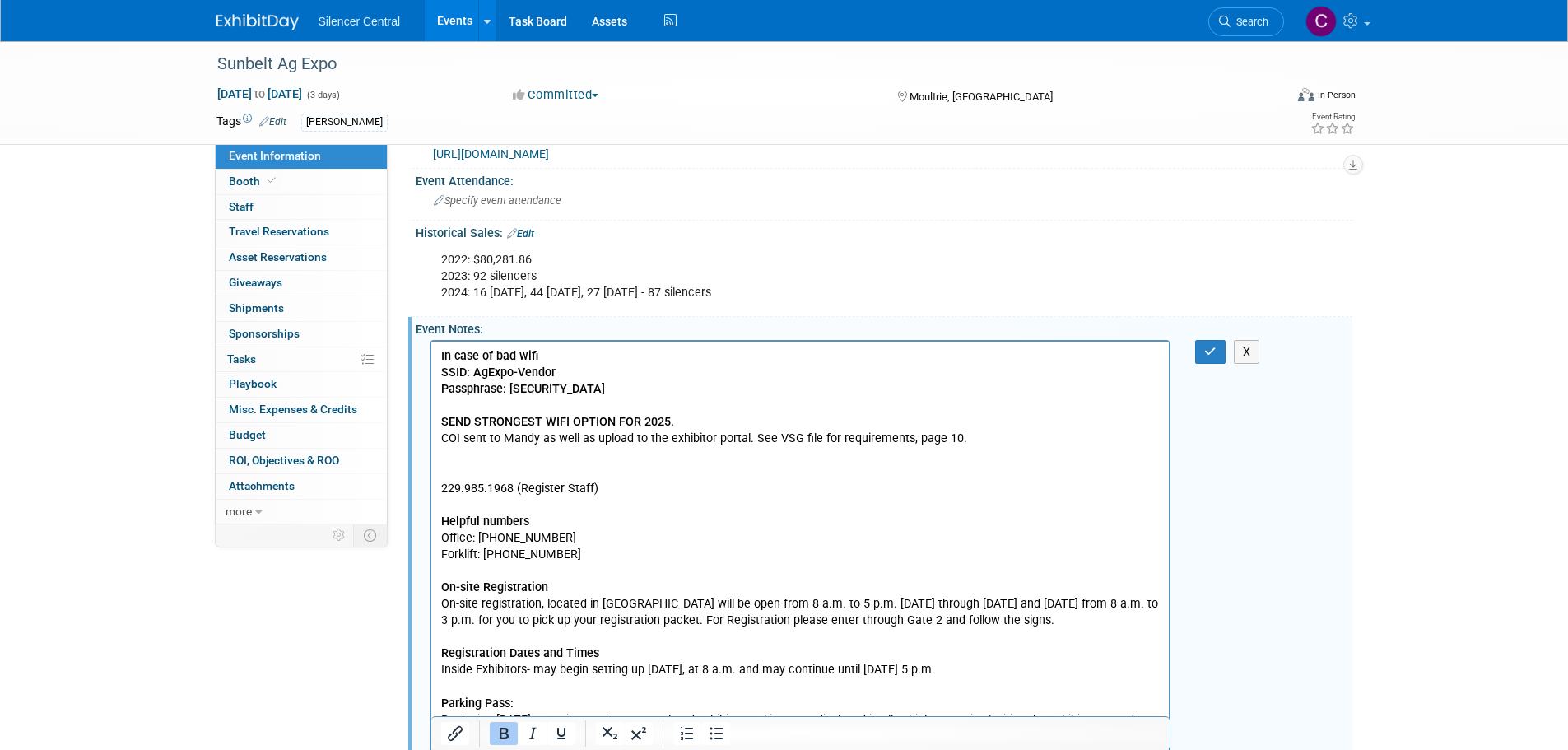
scroll to position [0, 0]
click at [960, 442] on p "In case of bad wifi SSID: AgExpo-Vendor Passphrase: m5bagexp2 SEND STRONGEST WI…" at bounding box center [800, 637] width 720 height 579
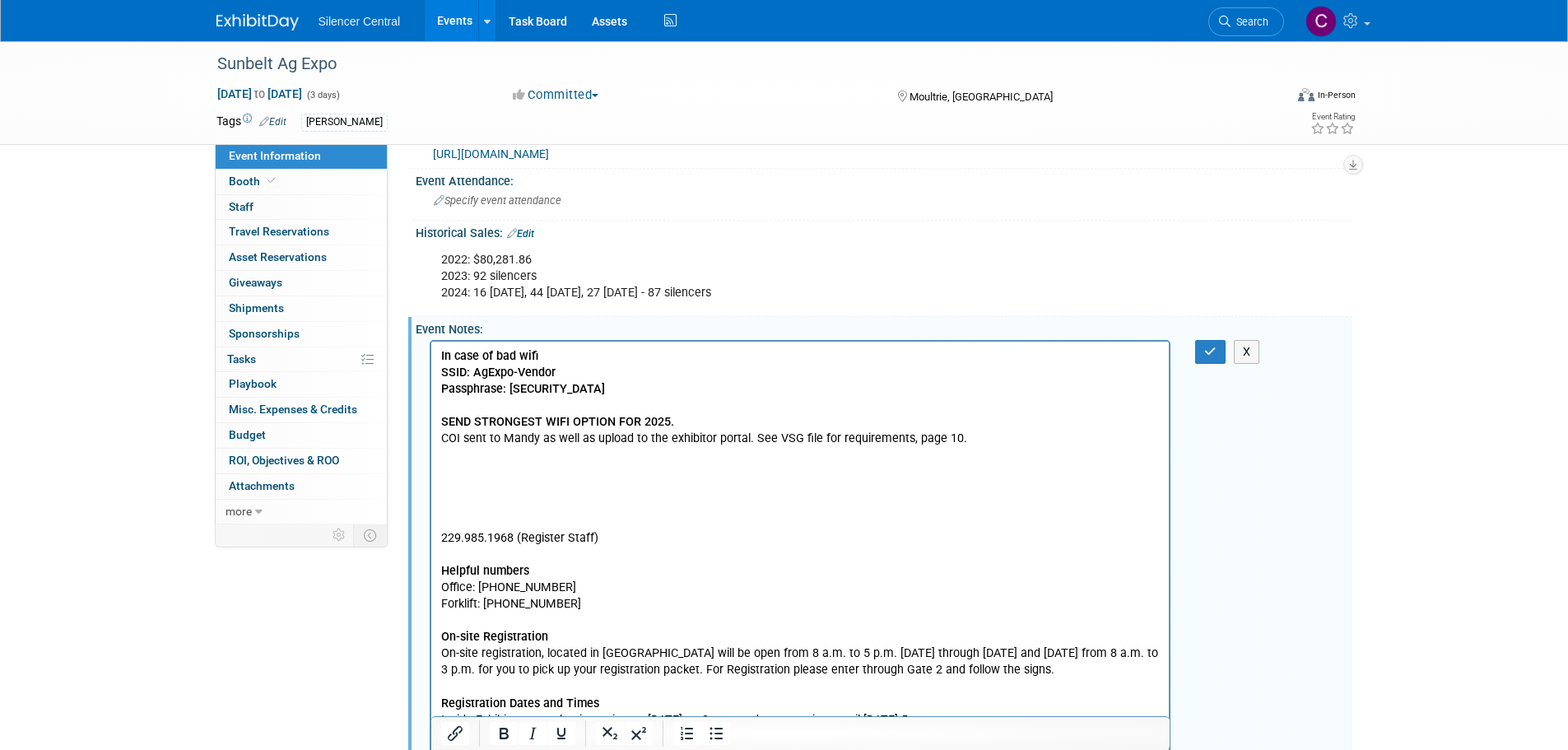
click at [454, 486] on p "229.985.1968 (Register Staff) Helpful numbers Office: 229-985-1968 Forklift: 22…" at bounding box center [800, 727] width 720 height 495
click at [1203, 351] on button "button" at bounding box center [1209, 352] width 30 height 24
click at [1208, 353] on icon "button" at bounding box center [1210, 351] width 12 height 11
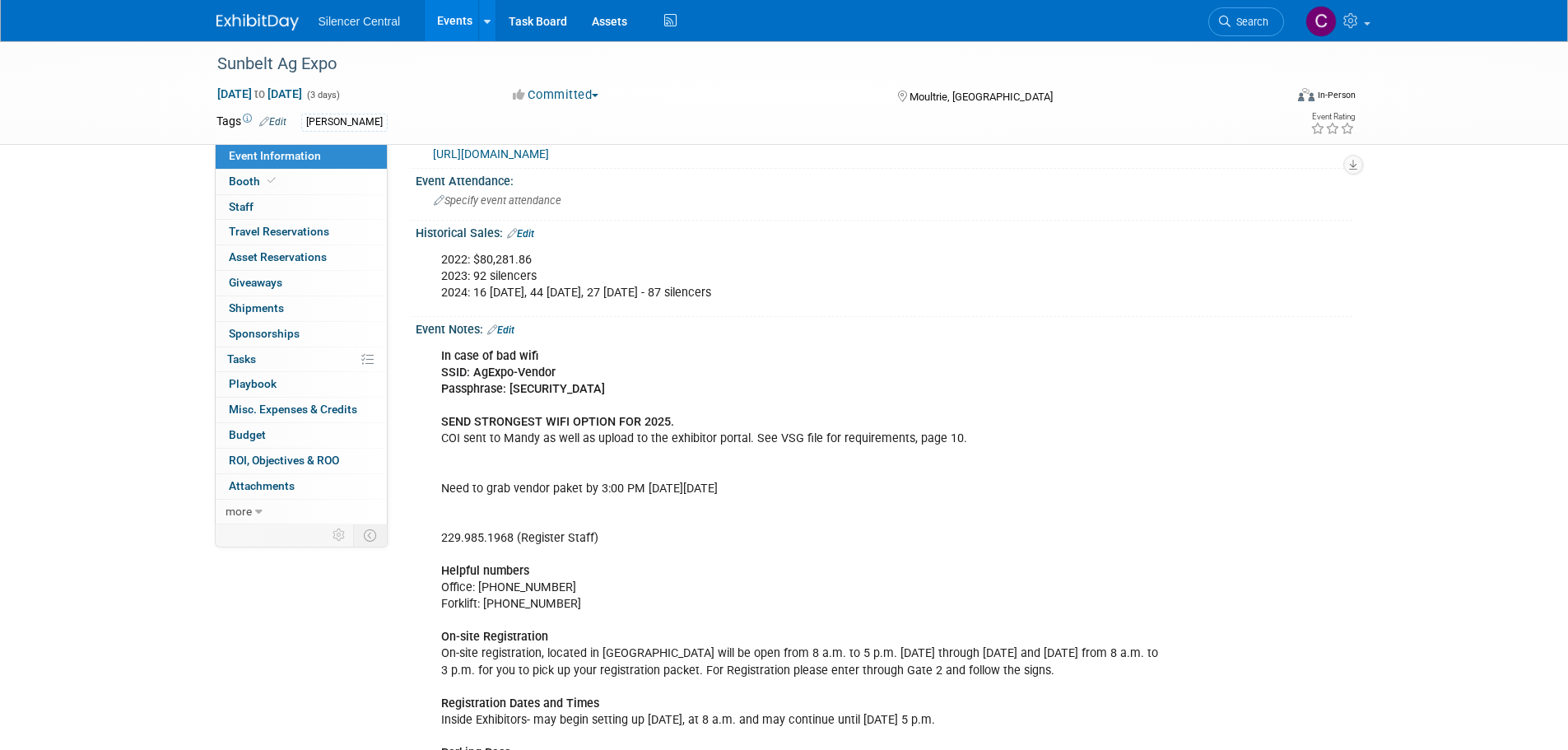
click at [512, 325] on link "Edit" at bounding box center [500, 329] width 27 height 11
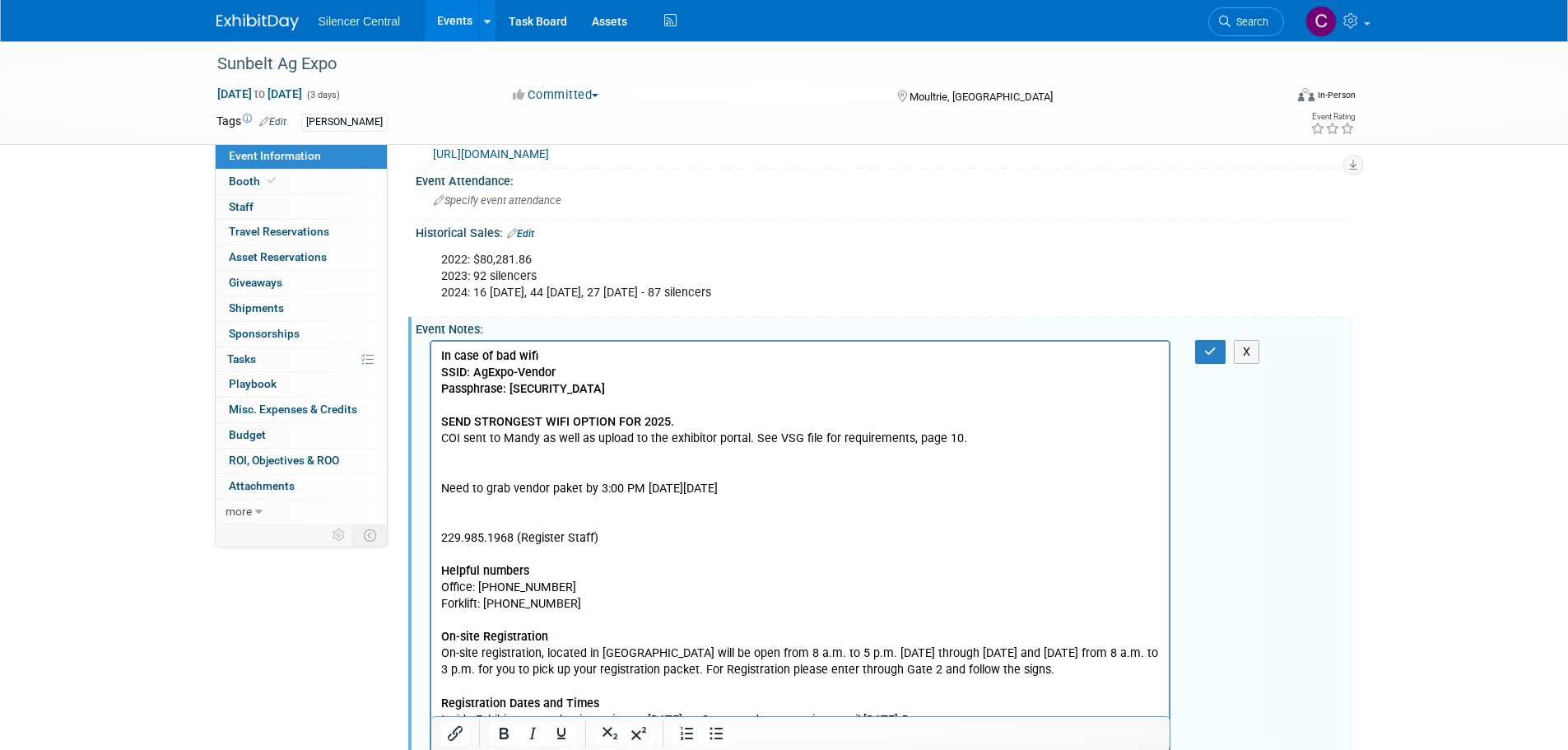
drag, startPoint x: 752, startPoint y: 486, endPoint x: 441, endPoint y: 484, distance: 311.0
click at [441, 484] on p "In case of bad wifi SSID: AgExpo-Vendor Passphrase: m5bagexp2 SEND STRONGEST WI…" at bounding box center [800, 661] width 720 height 628
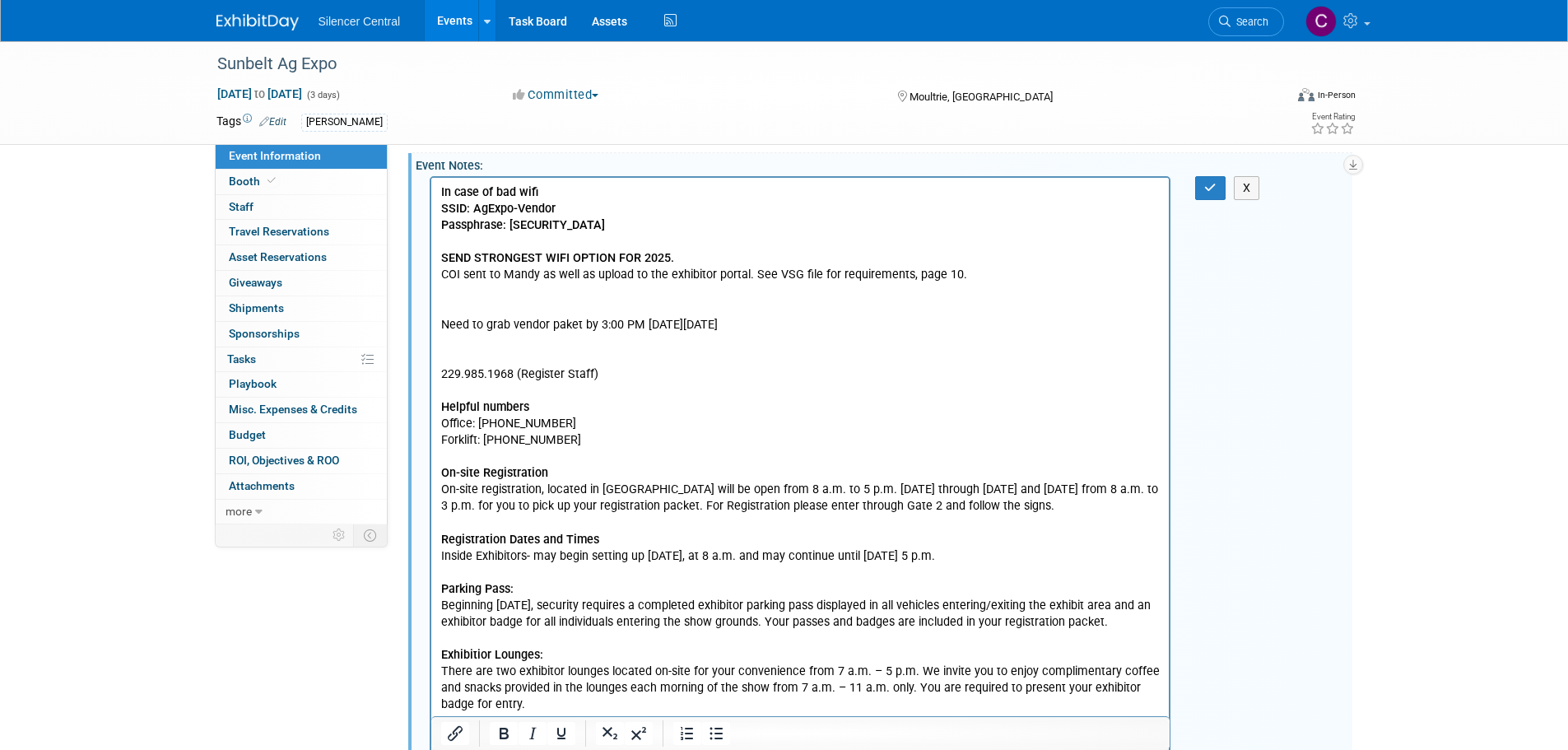
scroll to position [576, 0]
click at [498, 736] on icon "Bold" at bounding box center [504, 733] width 20 height 20
click at [565, 730] on icon "Underline" at bounding box center [561, 733] width 9 height 11
click at [1218, 181] on button "button" at bounding box center [1209, 188] width 30 height 24
click at [1407, 356] on div "Sunbelt Ag Expo Oct 14, 2025 to Oct 16, 2025 (3 days) Oct 14, 2025 to Oct 16, 2…" at bounding box center [784, 183] width 1568 height 1436
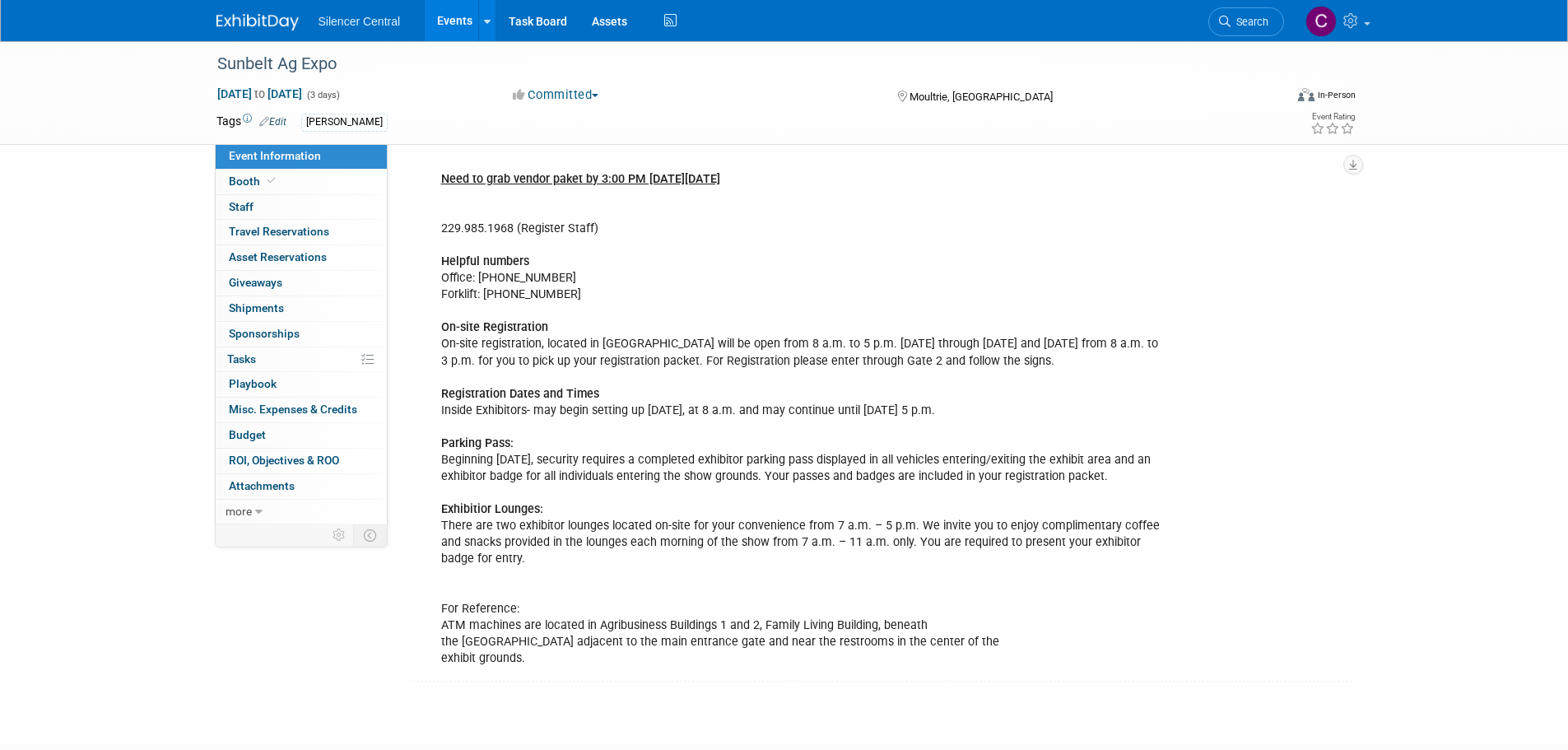
scroll to position [740, 0]
